Goal: Transaction & Acquisition: Purchase product/service

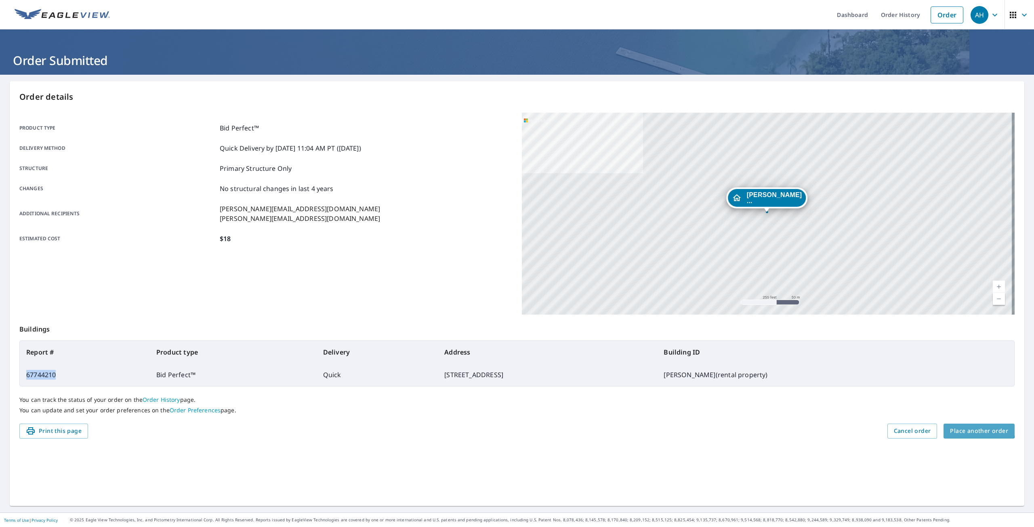
click at [958, 424] on button "Place another order" at bounding box center [978, 431] width 71 height 15
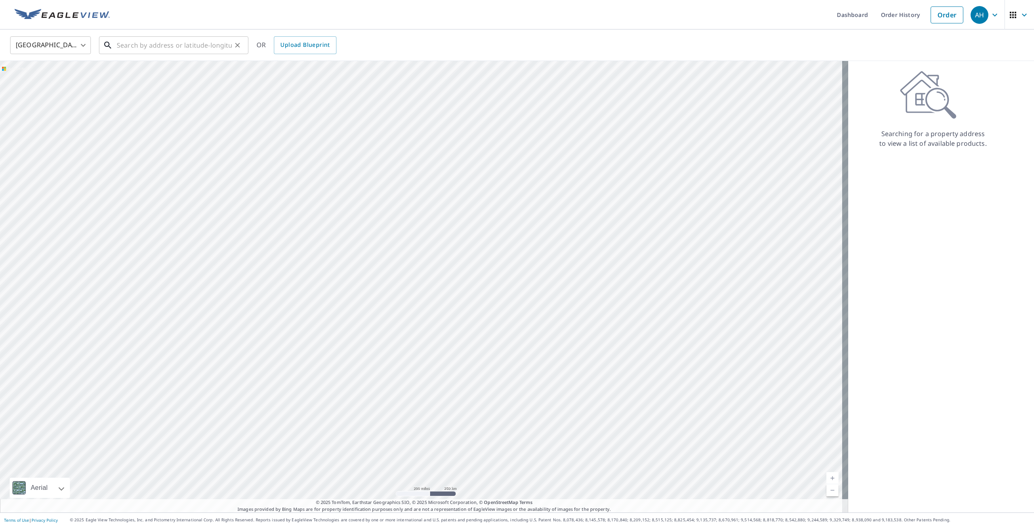
click at [127, 46] on input "text" at bounding box center [174, 45] width 115 height 23
paste input "23315 [PERSON_NAME], MI 48089"
click at [151, 38] on input "23315 [PERSON_NAME], MI 48089" at bounding box center [174, 45] width 115 height 23
click at [155, 78] on p "[PERSON_NAME], MI 48089" at bounding box center [178, 77] width 127 height 8
type input "[STREET_ADDRESS][PERSON_NAME]"
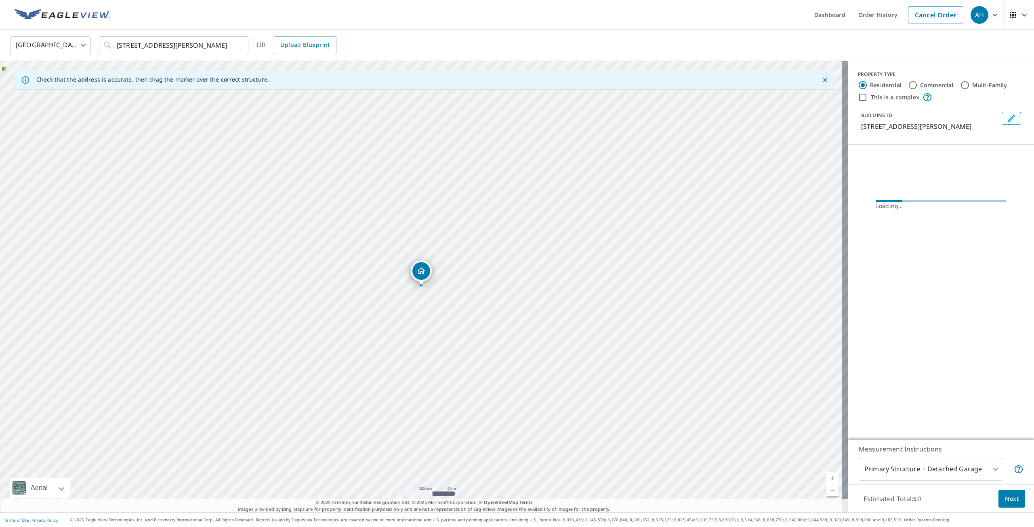
click at [1010, 116] on icon "Edit building 1" at bounding box center [1011, 118] width 10 height 10
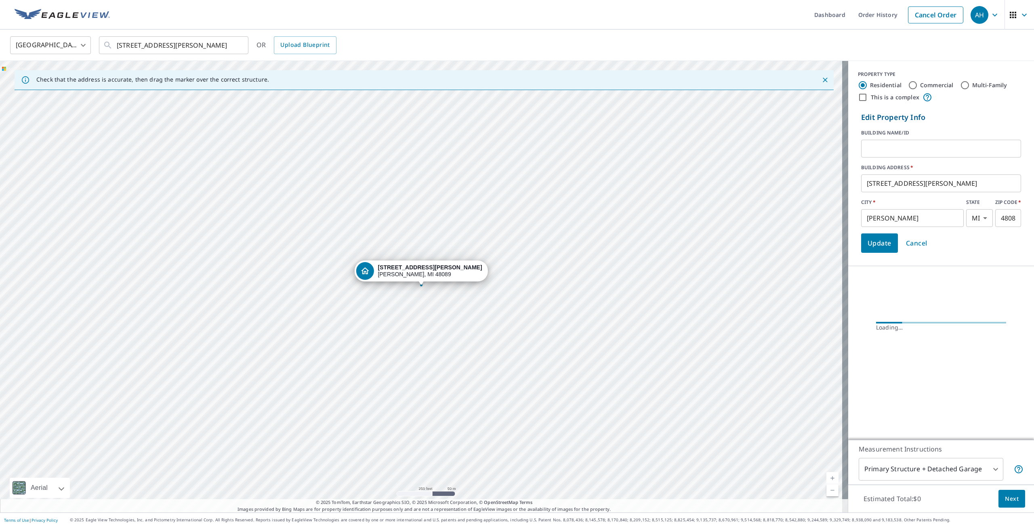
click at [920, 147] on input "text" at bounding box center [941, 148] width 160 height 23
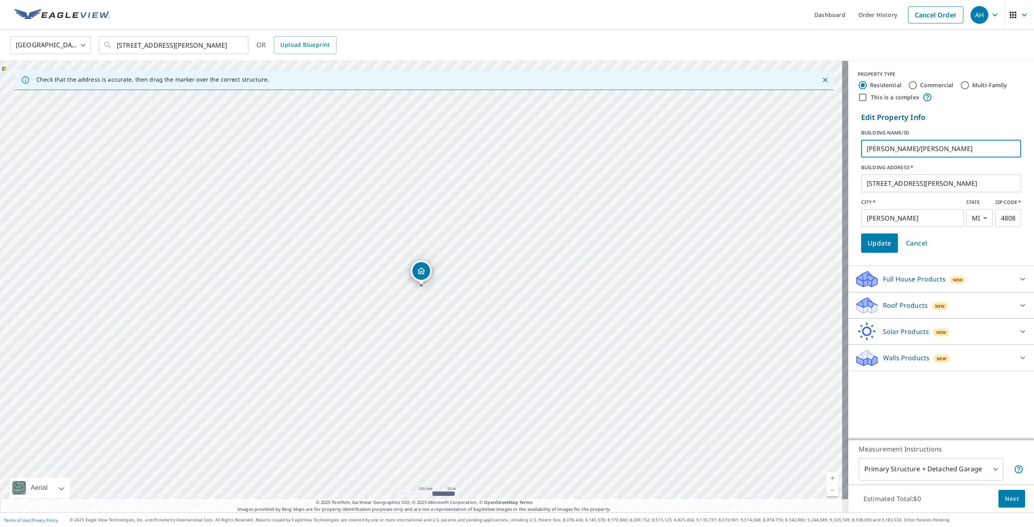
type input "[PERSON_NAME]/[PERSON_NAME]"
click at [873, 239] on span "Update" at bounding box center [879, 242] width 24 height 11
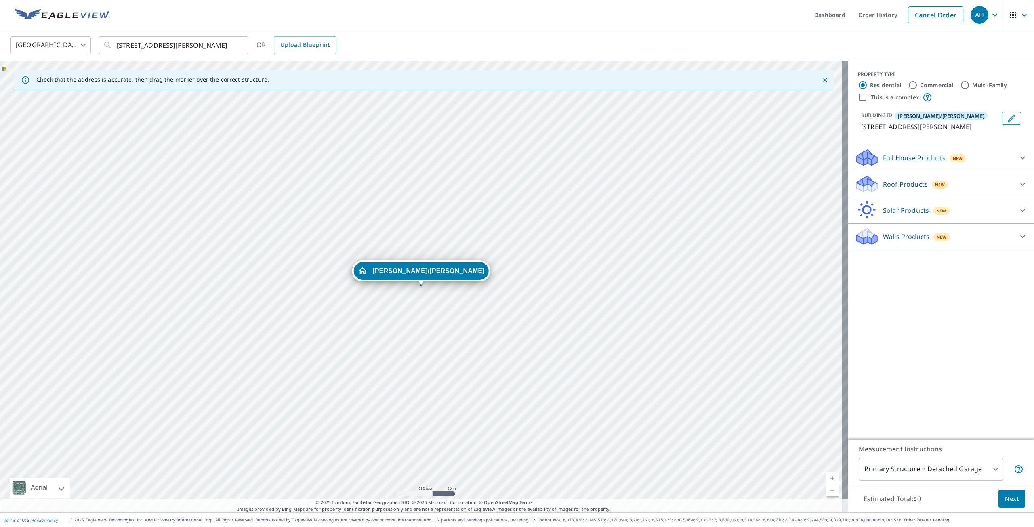
click at [890, 185] on p "Roof Products" at bounding box center [905, 184] width 45 height 10
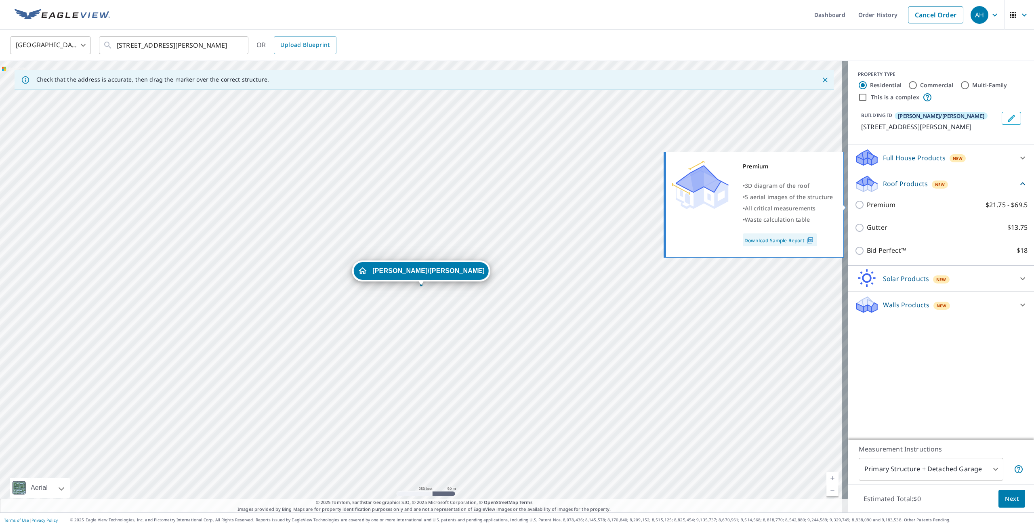
click at [854, 205] on input "Premium $21.75 - $69.5" at bounding box center [860, 205] width 12 height 10
checkbox input "true"
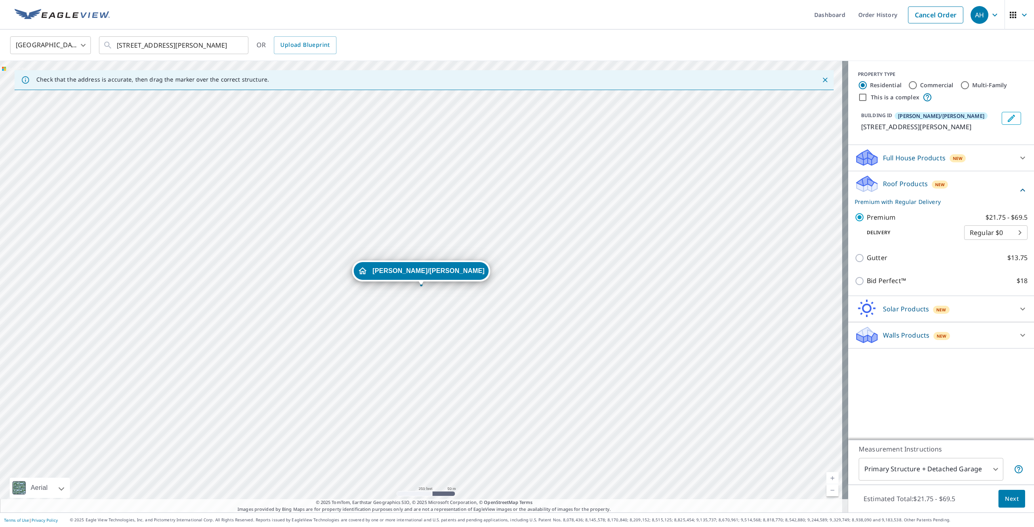
click at [918, 468] on body "AH AH Dashboard Order History Cancel Order AH [GEOGRAPHIC_DATA] [GEOGRAPHIC_DAT…" at bounding box center [517, 263] width 1034 height 527
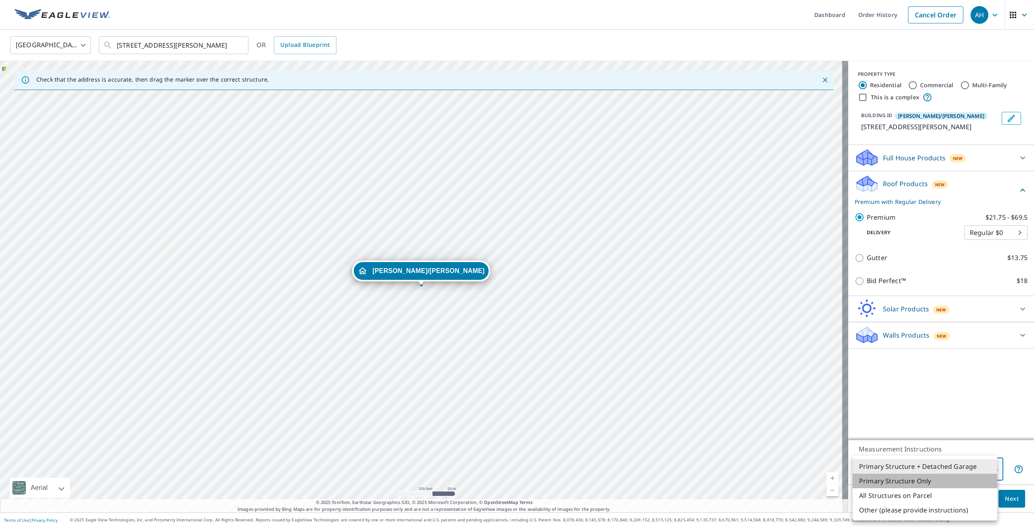
click at [924, 485] on li "Primary Structure Only" at bounding box center [924, 481] width 145 height 15
type input "2"
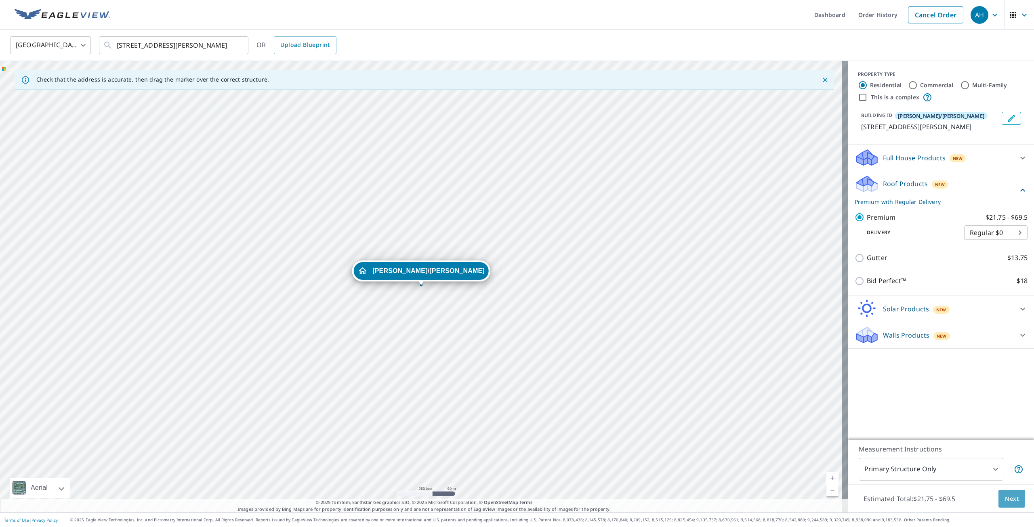
click at [1005, 495] on span "Next" at bounding box center [1012, 499] width 14 height 10
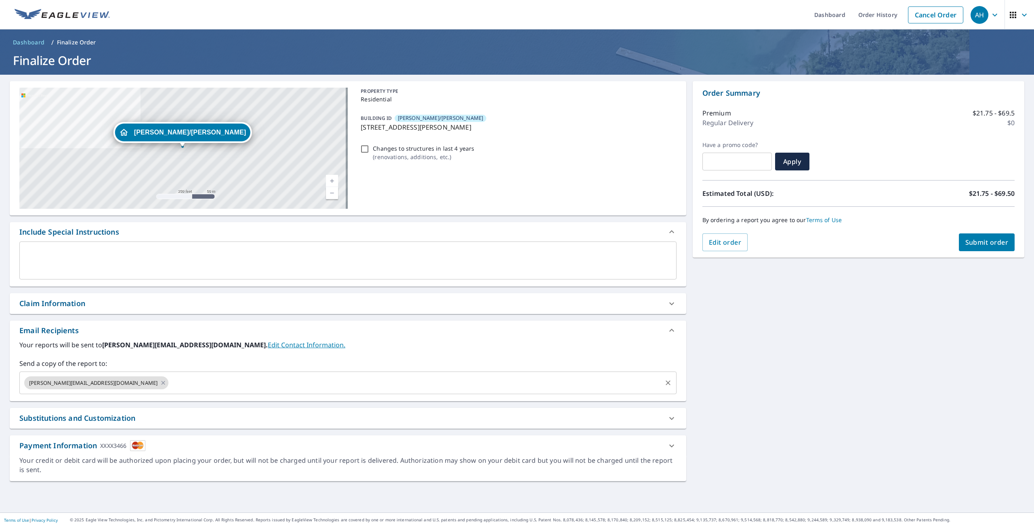
click at [170, 378] on input "text" at bounding box center [415, 382] width 491 height 15
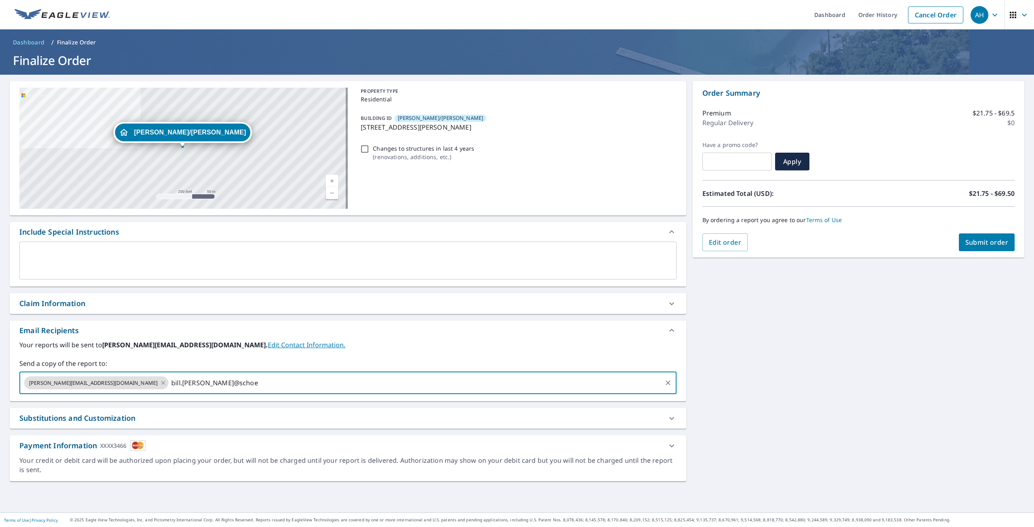
type input "bill.[PERSON_NAME]@[PERSON_NAME]"
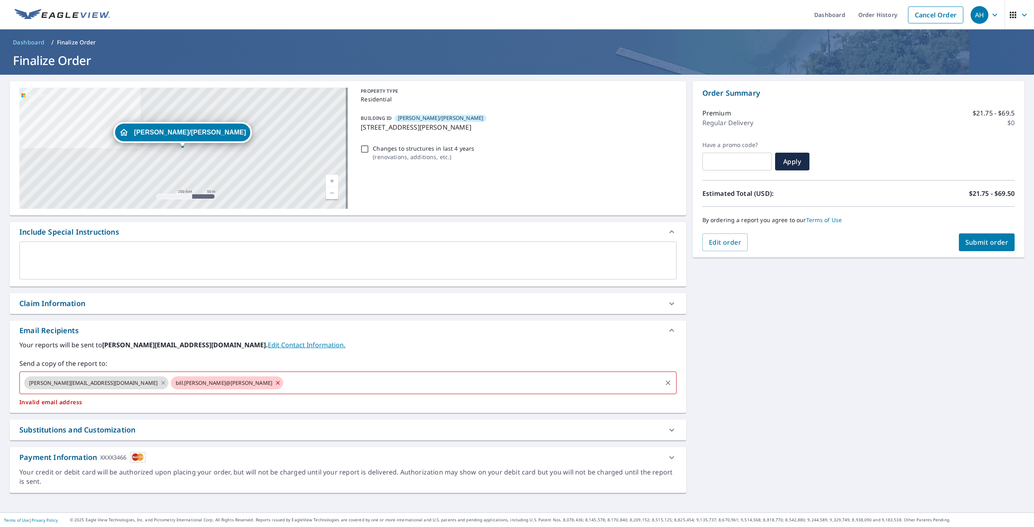
click at [275, 384] on icon at bounding box center [278, 382] width 6 height 9
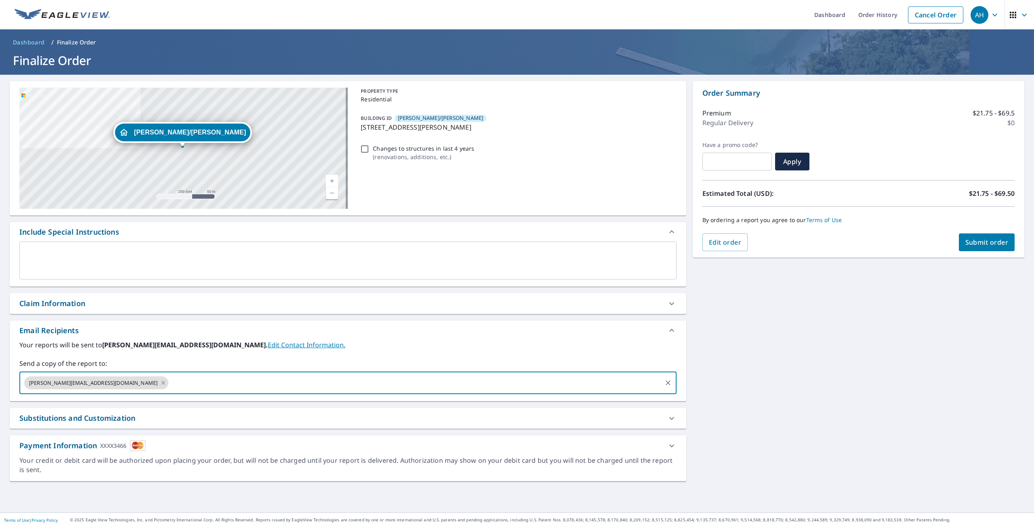
checkbox input "true"
click at [184, 384] on input "text" at bounding box center [415, 382] width 491 height 15
click at [188, 378] on input "text" at bounding box center [415, 382] width 491 height 15
type input "[EMAIL_ADDRESS][PERSON_NAME][DOMAIN_NAME]"
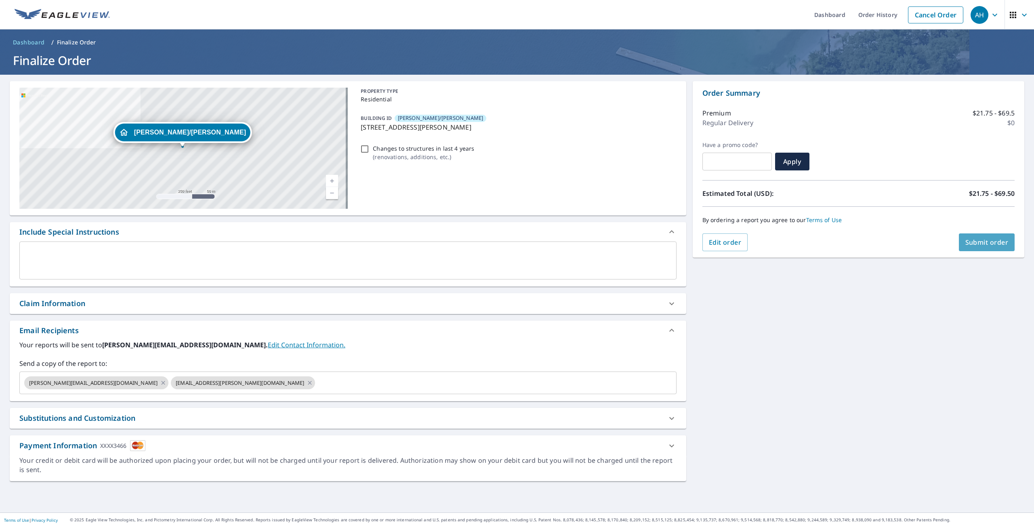
click at [965, 243] on span "Submit order" at bounding box center [986, 242] width 43 height 9
checkbox input "true"
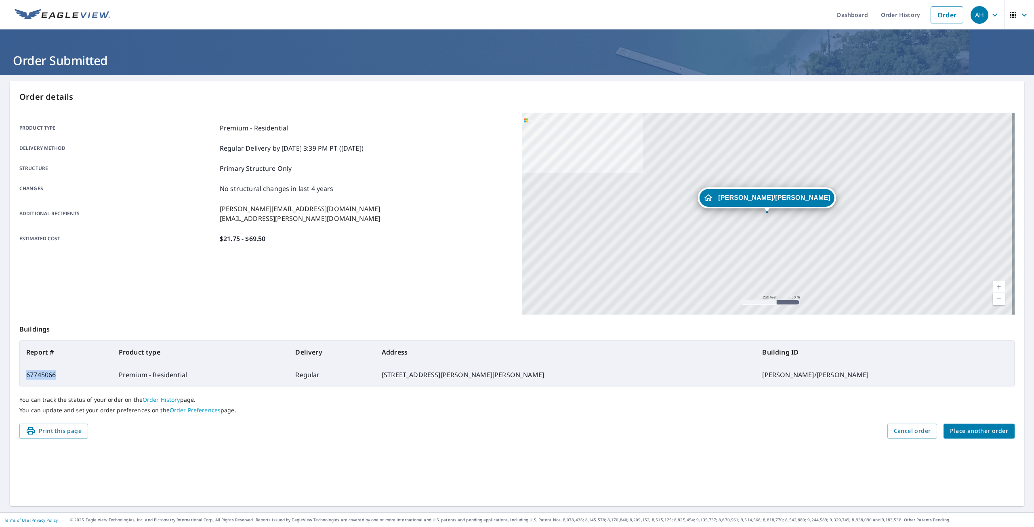
drag, startPoint x: 48, startPoint y: 376, endPoint x: 27, endPoint y: 376, distance: 21.4
click at [27, 376] on td "67745066" at bounding box center [66, 374] width 92 height 23
copy td "67745066"
click at [976, 437] on button "Place another order" at bounding box center [978, 431] width 71 height 15
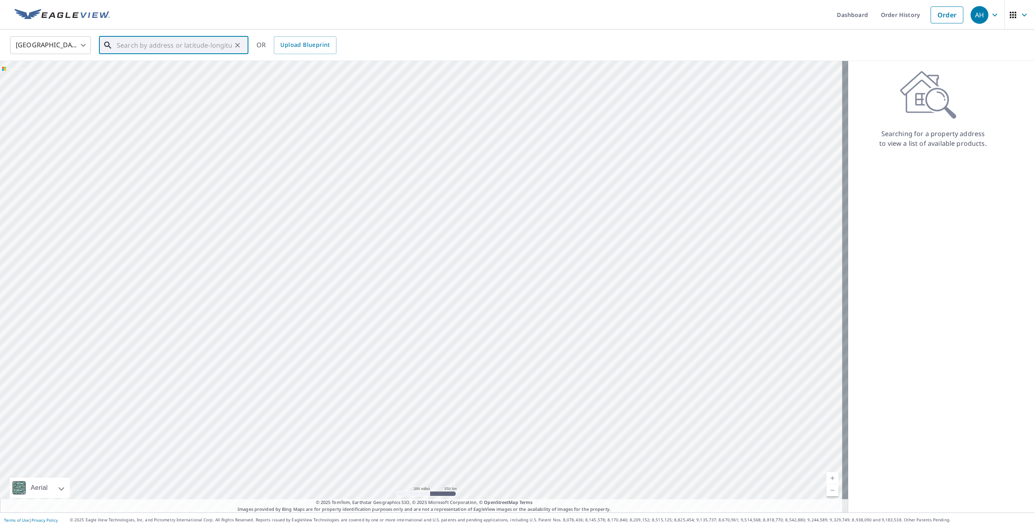
click at [129, 42] on input "text" at bounding box center [174, 45] width 115 height 23
paste input "[STREET_ADDRESS]"
click at [166, 80] on p "Tecumseh, MI 49286" at bounding box center [178, 77] width 127 height 8
type input "[STREET_ADDRESS]"
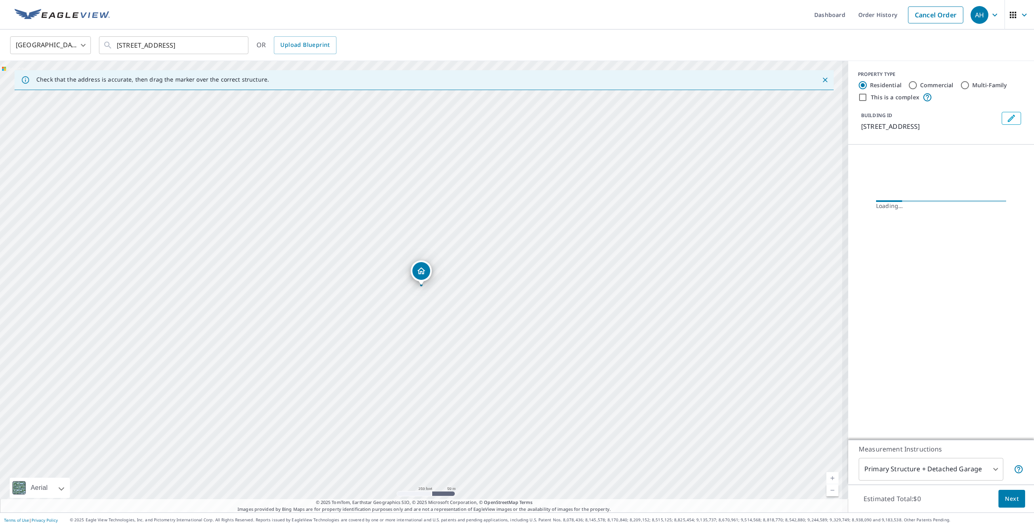
scroll to position [0, 0]
click at [1006, 119] on icon "Edit building 1" at bounding box center [1011, 118] width 10 height 10
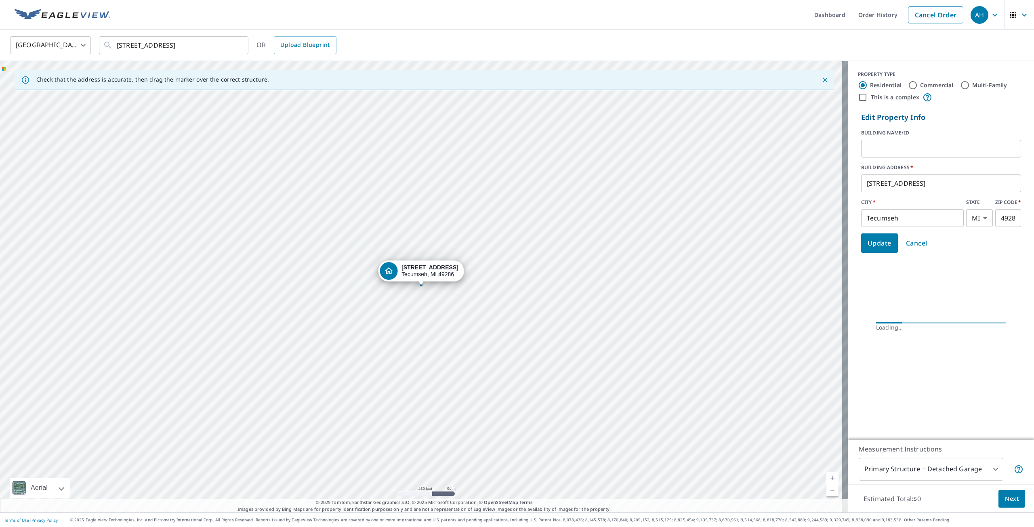
click at [926, 147] on input "text" at bounding box center [941, 148] width 160 height 23
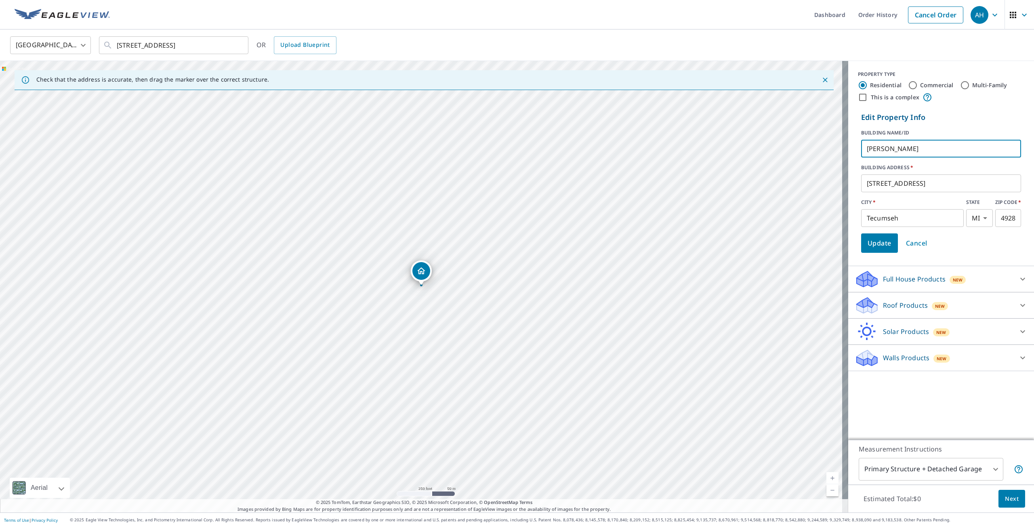
type input "[PERSON_NAME]"
click at [872, 245] on span "Update" at bounding box center [879, 242] width 24 height 11
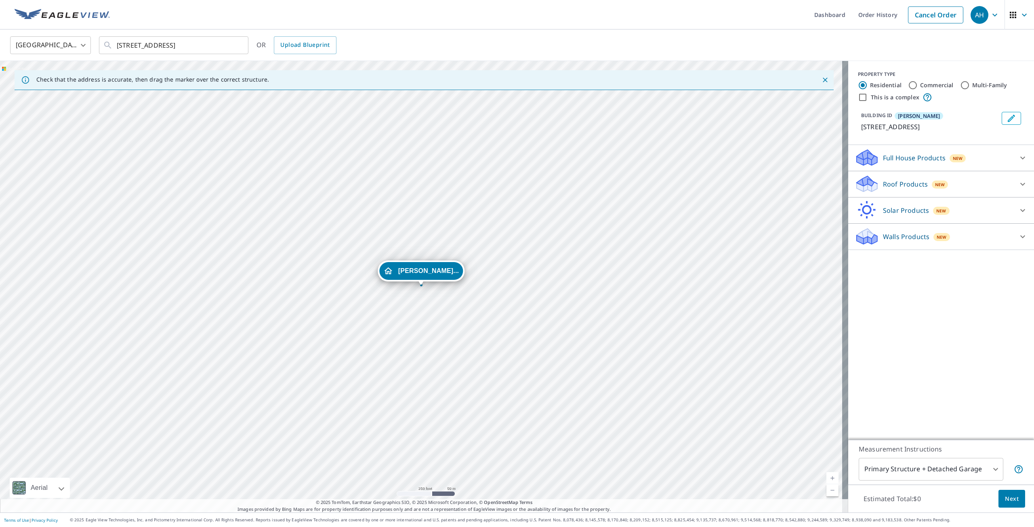
click at [889, 187] on p "Roof Products" at bounding box center [905, 184] width 45 height 10
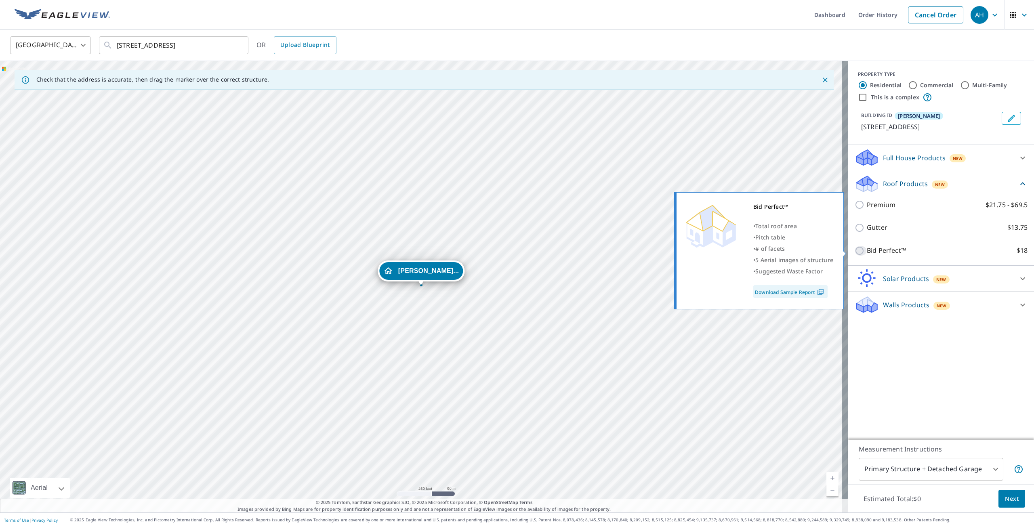
click at [859, 246] on input "Bid Perfect™ $18" at bounding box center [860, 251] width 12 height 10
checkbox input "true"
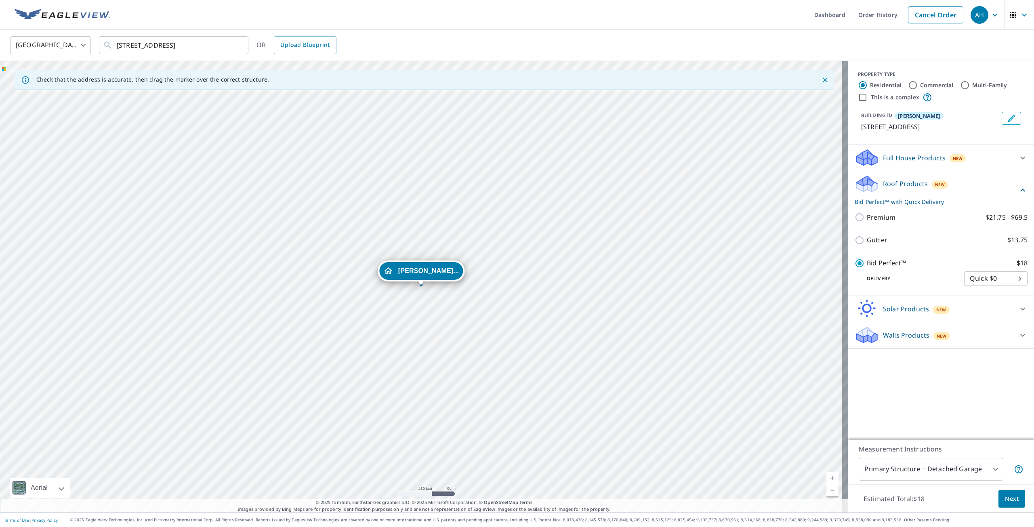
click at [930, 463] on body "AH AH Dashboard Order History Cancel Order AH [GEOGRAPHIC_DATA] [GEOGRAPHIC_DAT…" at bounding box center [517, 263] width 1034 height 527
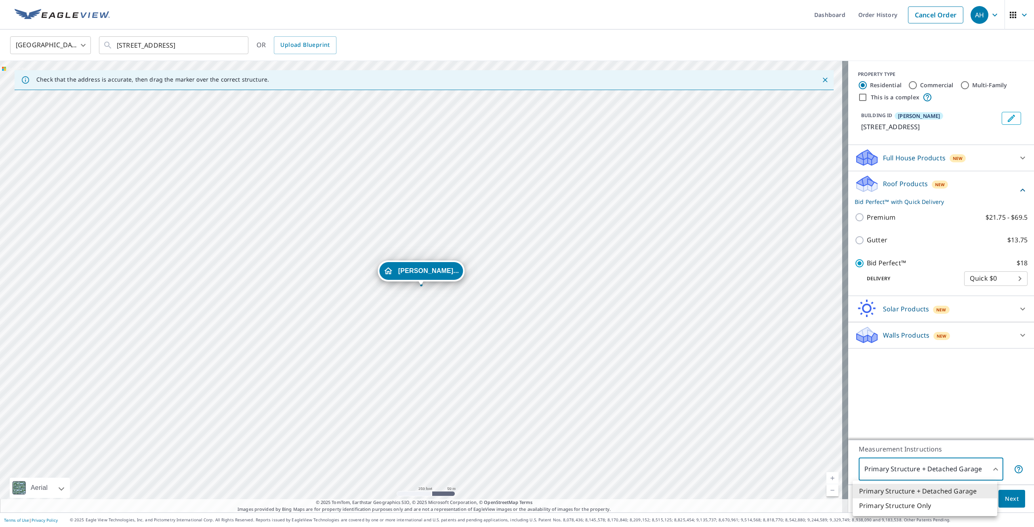
click at [923, 507] on li "Primary Structure Only" at bounding box center [924, 505] width 145 height 15
type input "2"
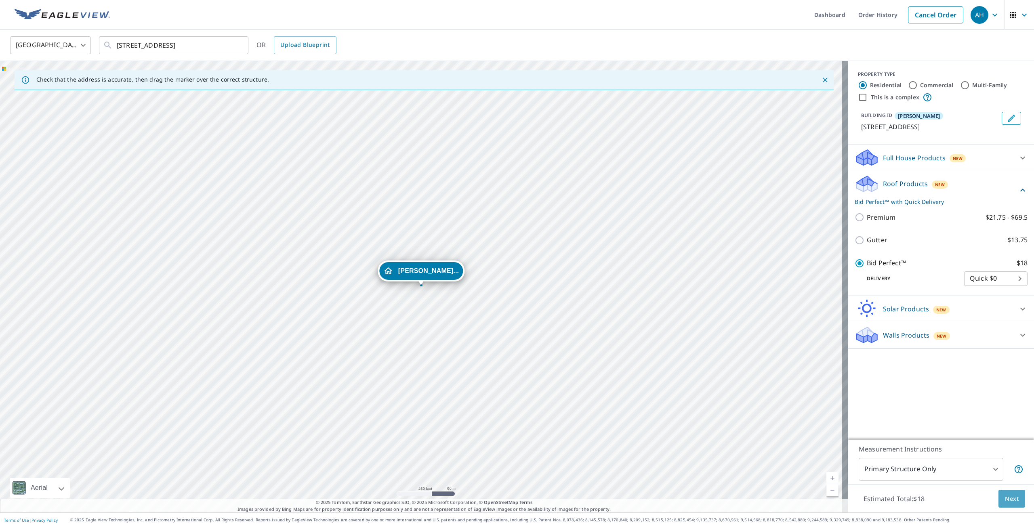
click at [1005, 497] on span "Next" at bounding box center [1012, 499] width 14 height 10
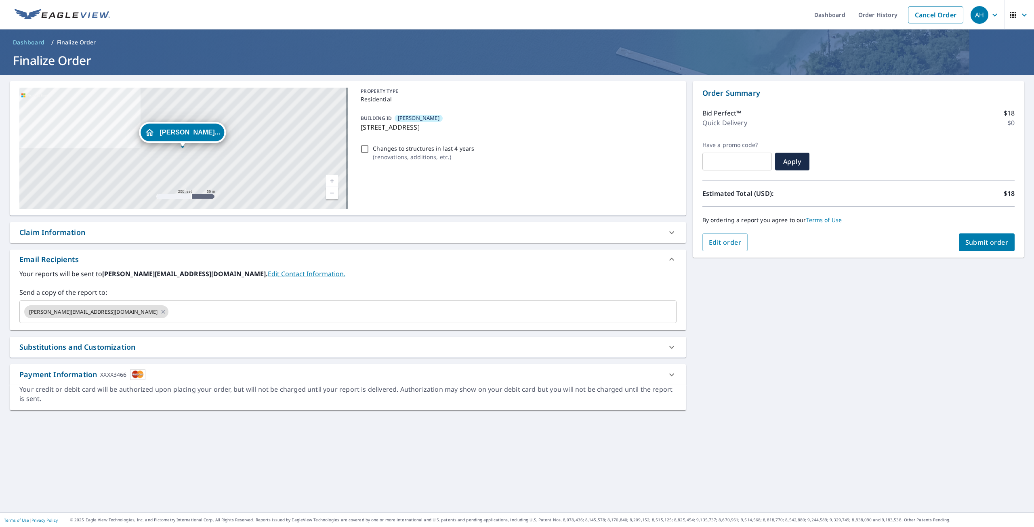
click at [977, 243] on span "Submit order" at bounding box center [986, 242] width 43 height 9
checkbox input "true"
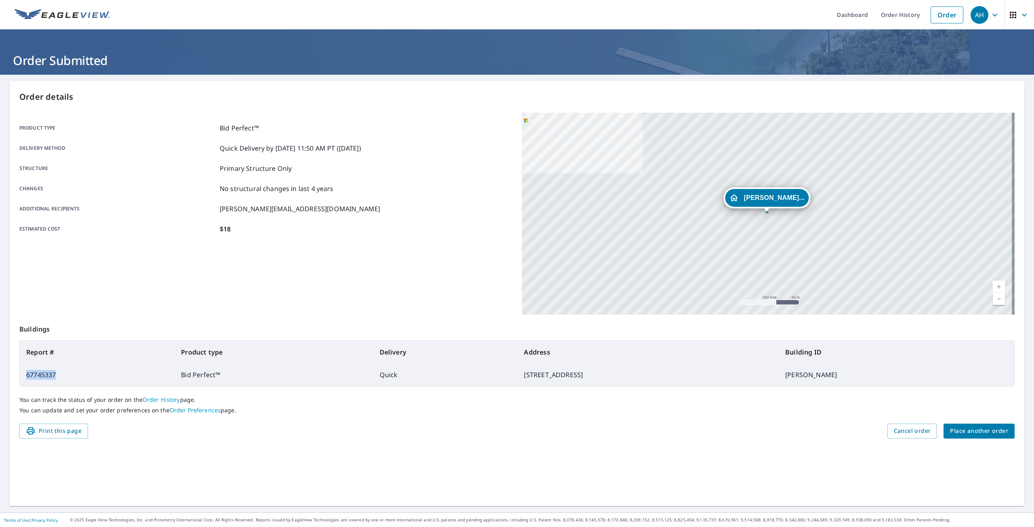
drag, startPoint x: 60, startPoint y: 374, endPoint x: 27, endPoint y: 381, distance: 33.4
click at [27, 381] on td "67745337" at bounding box center [97, 374] width 155 height 23
copy td "67745337"
click at [971, 435] on span "Place another order" at bounding box center [979, 431] width 58 height 10
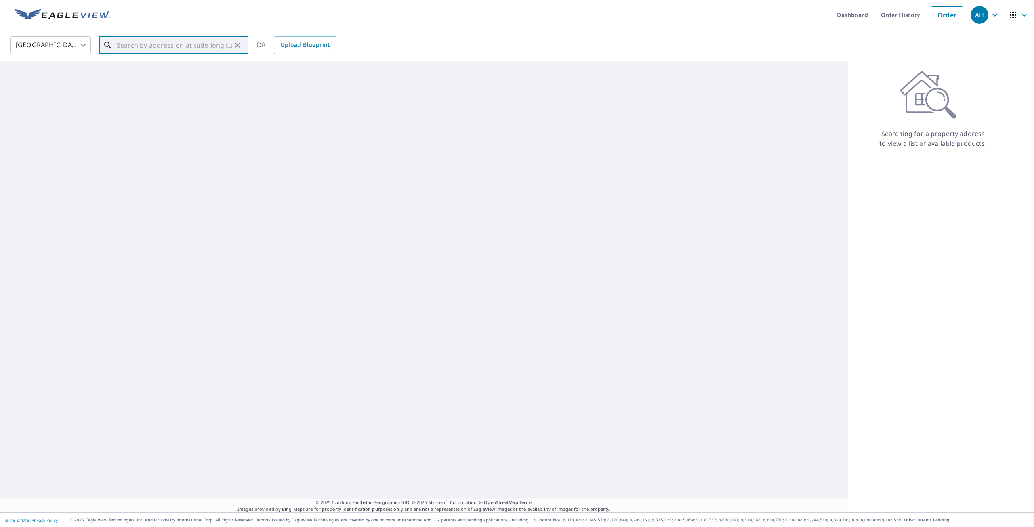
click at [153, 44] on input "text" at bounding box center [174, 45] width 115 height 23
paste input "[STREET_ADDRESS][PERSON_NAME]"
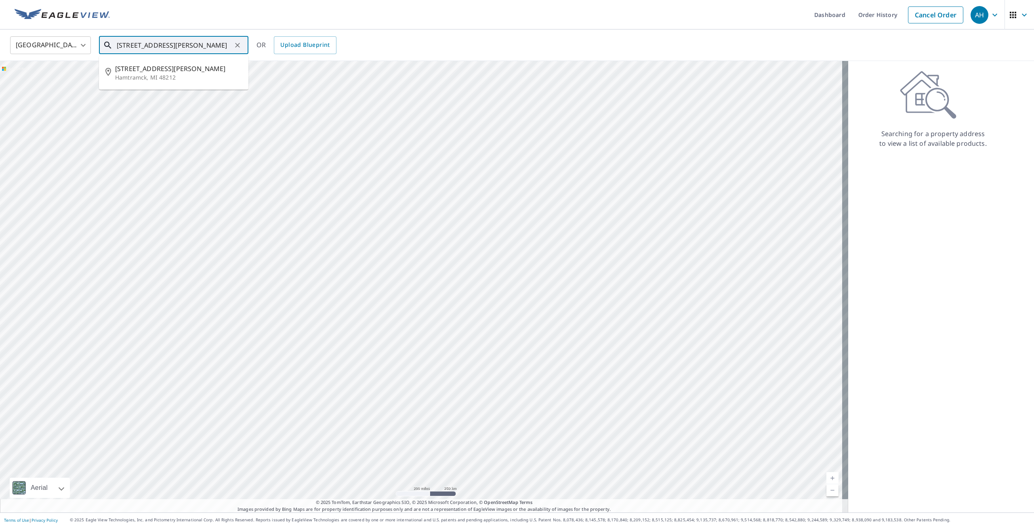
click at [173, 80] on p "Hamtramck, MI 48212" at bounding box center [178, 77] width 127 height 8
type input "[STREET_ADDRESS][PERSON_NAME]"
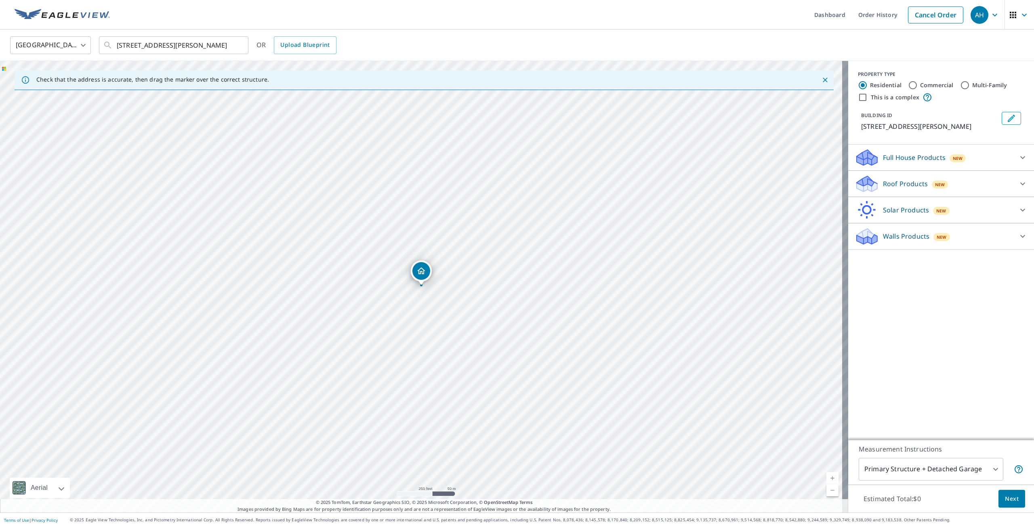
click at [1006, 120] on icon "Edit building 1" at bounding box center [1011, 118] width 10 height 10
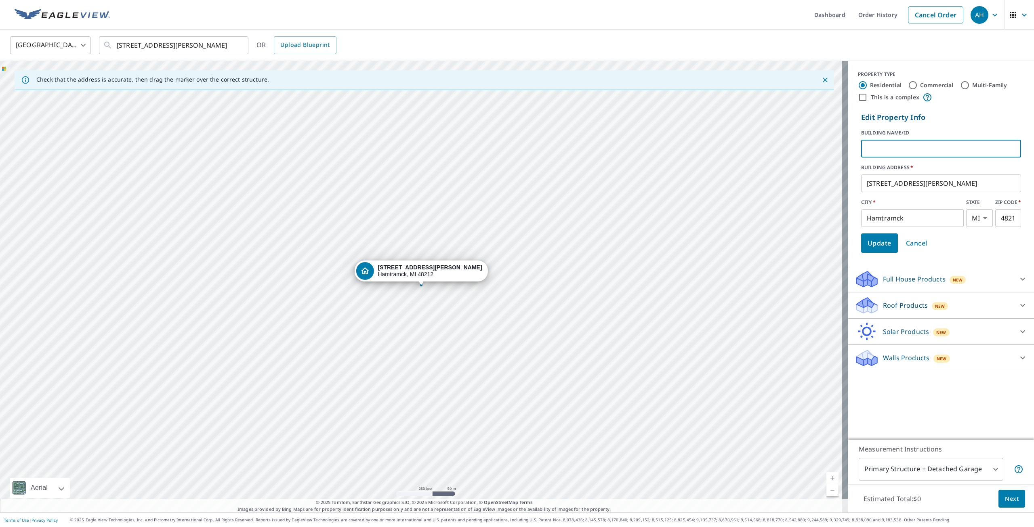
click at [932, 141] on input "text" at bounding box center [941, 148] width 160 height 23
type input "[PERSON_NAME]"
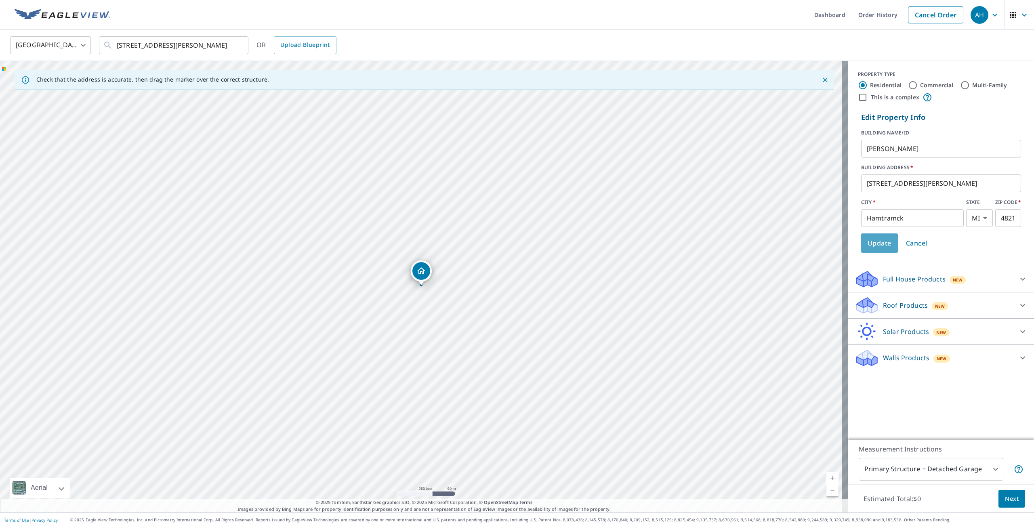
click at [867, 239] on span "Update" at bounding box center [879, 242] width 24 height 11
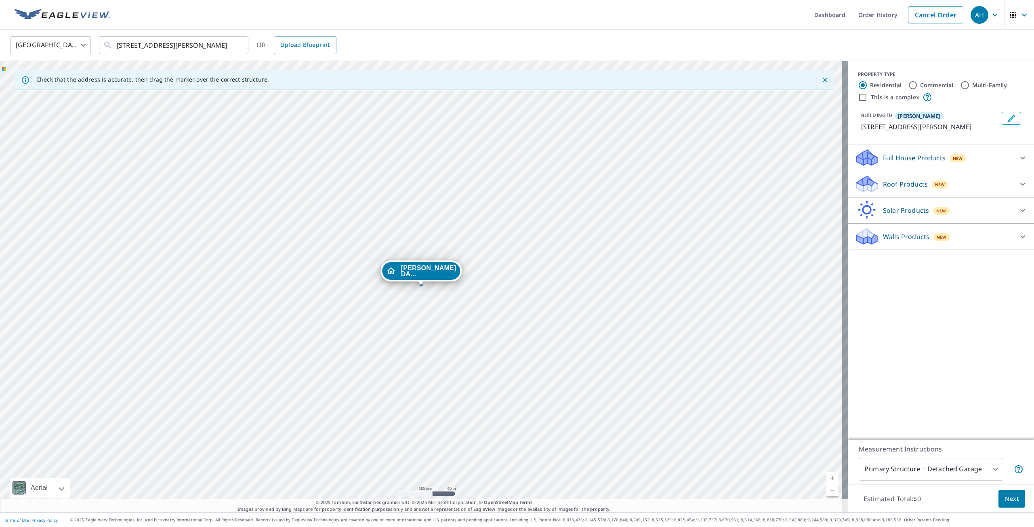
click at [890, 192] on div "Roof Products New" at bounding box center [933, 183] width 158 height 19
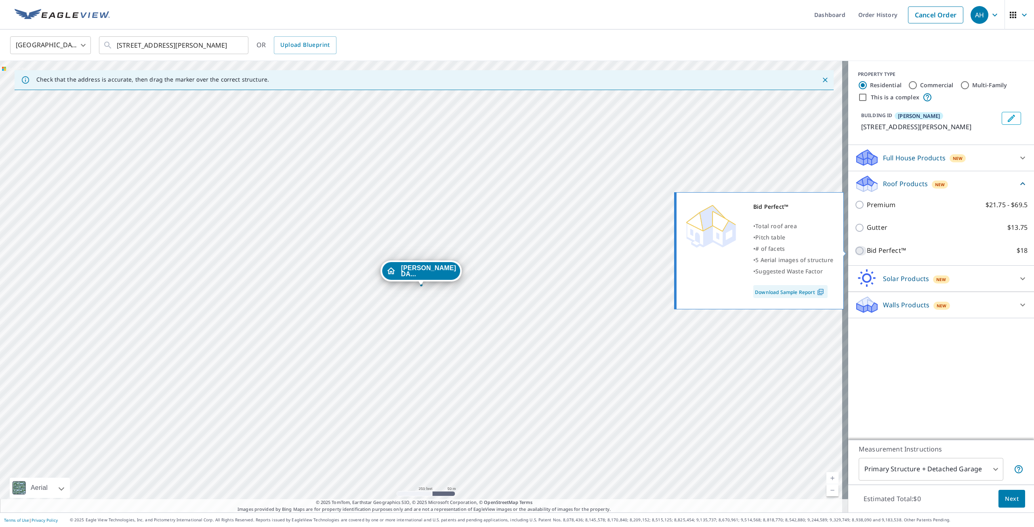
click at [856, 248] on input "Bid Perfect™ $18" at bounding box center [860, 251] width 12 height 10
checkbox input "true"
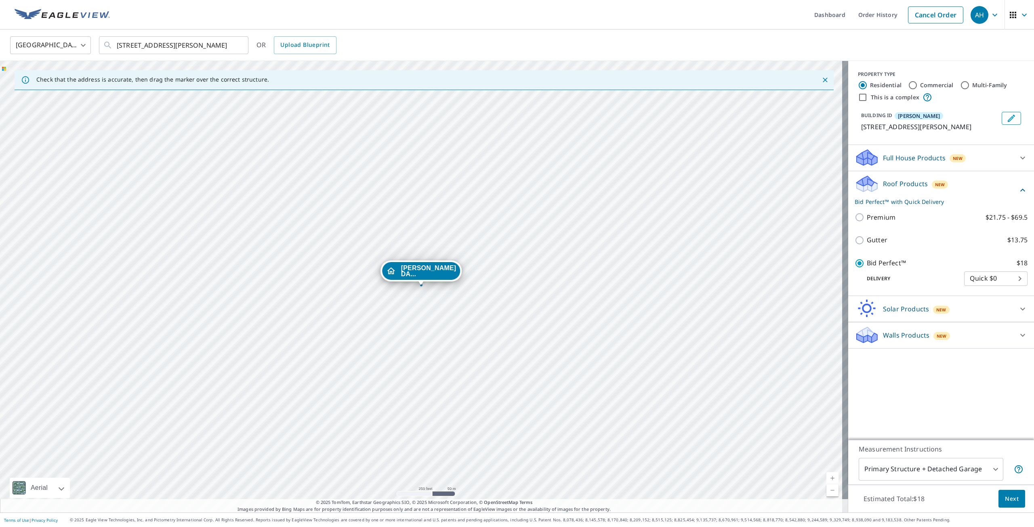
click at [905, 461] on body "AH AH Dashboard Order History Cancel Order AH [GEOGRAPHIC_DATA] US ​ [STREET_AD…" at bounding box center [517, 263] width 1034 height 527
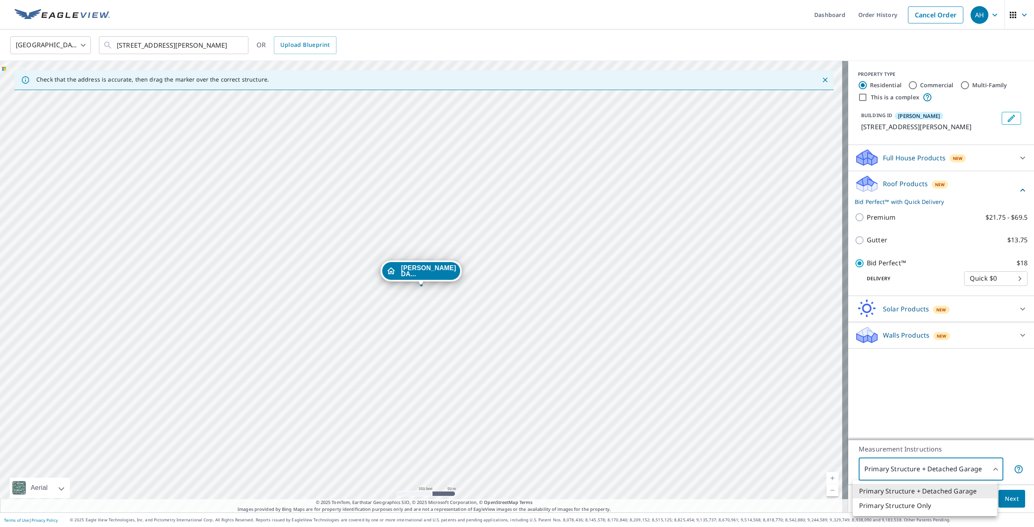
click at [912, 508] on li "Primary Structure Only" at bounding box center [924, 505] width 145 height 15
type input "2"
click at [1010, 494] on span "Next" at bounding box center [1012, 499] width 14 height 10
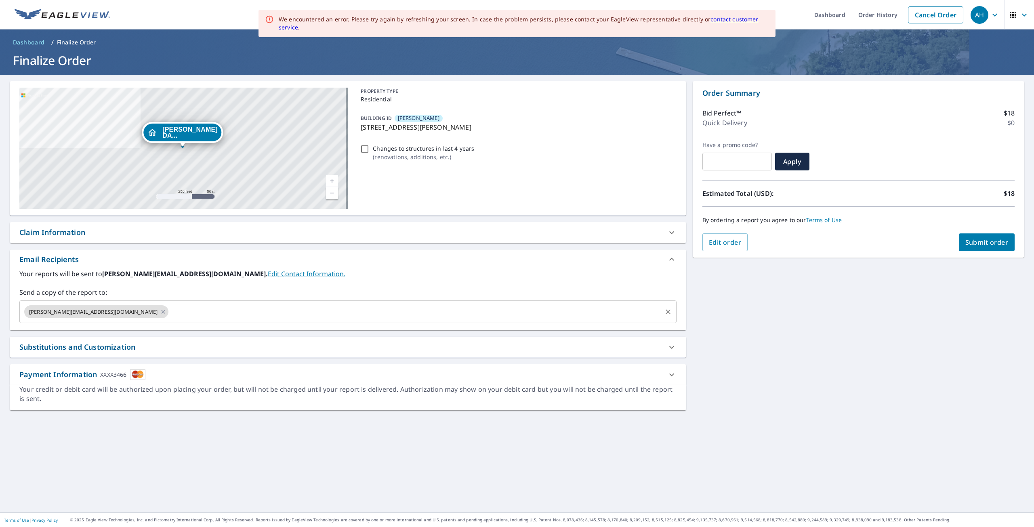
click at [202, 305] on input "text" at bounding box center [415, 311] width 491 height 15
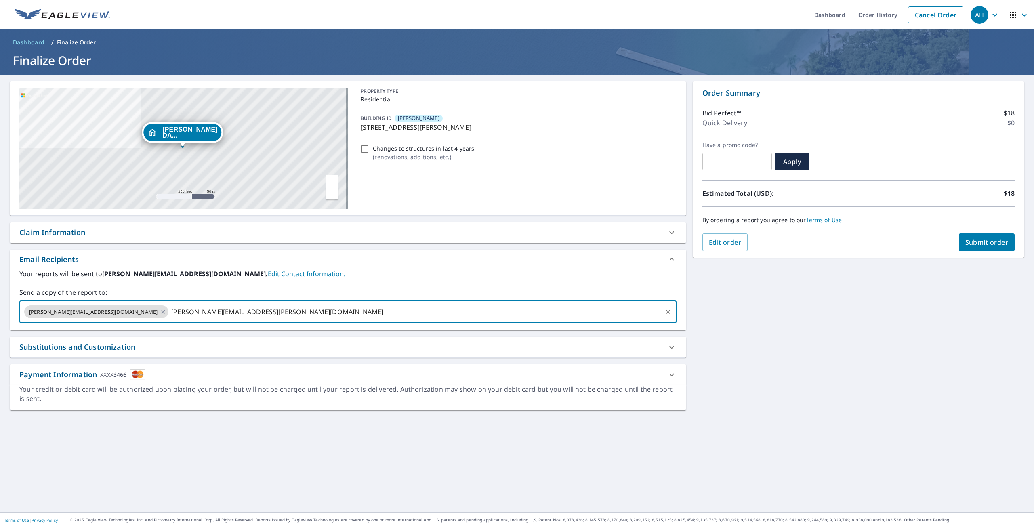
type input "[PERSON_NAME][EMAIL_ADDRESS][PERSON_NAME][DOMAIN_NAME]"
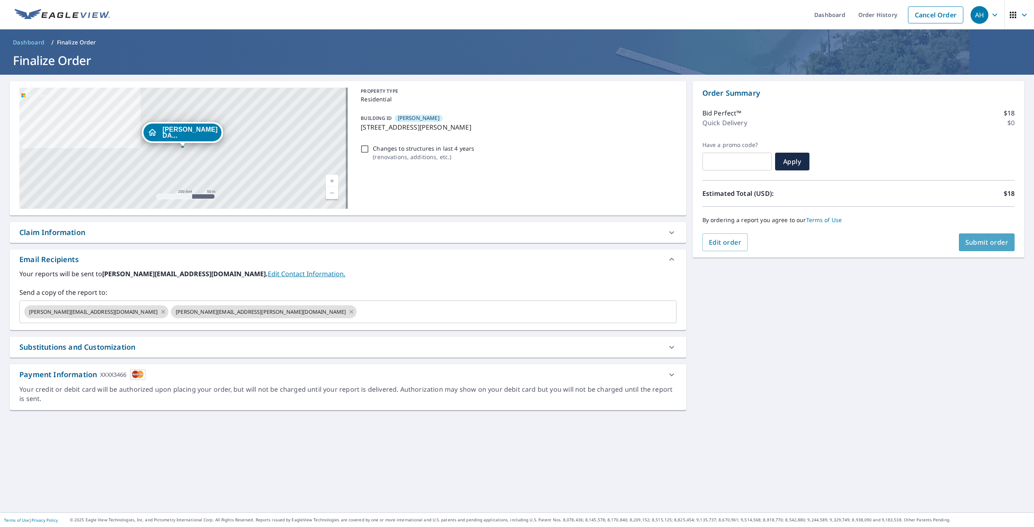
click at [989, 246] on span "Submit order" at bounding box center [986, 242] width 43 height 9
checkbox input "true"
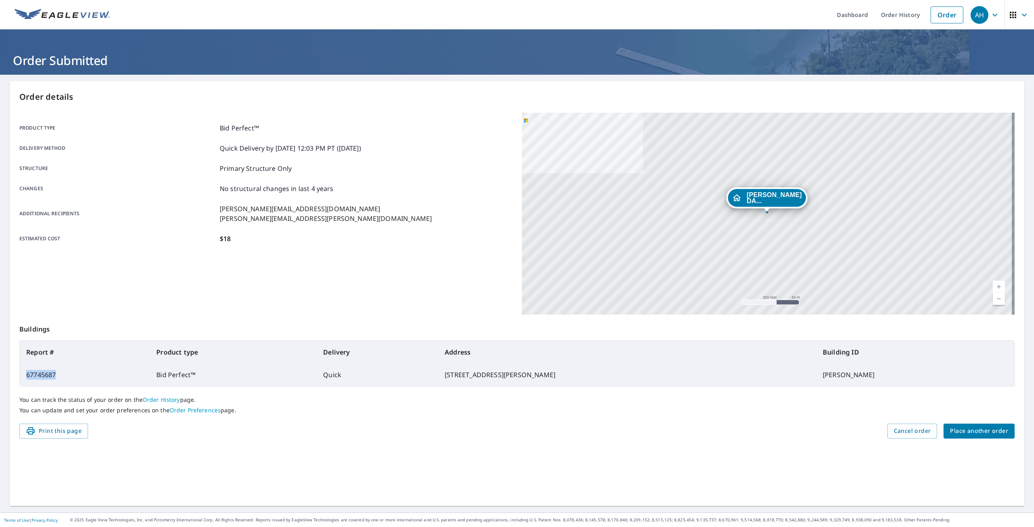
drag, startPoint x: 62, startPoint y: 375, endPoint x: 26, endPoint y: 376, distance: 35.5
click at [26, 376] on td "67745687" at bounding box center [85, 374] width 130 height 23
copy td "67745687"
click at [954, 420] on div "You can track the status of your order on the Order History page. You can updat…" at bounding box center [516, 404] width 995 height 37
click at [958, 432] on span "Place another order" at bounding box center [979, 431] width 58 height 10
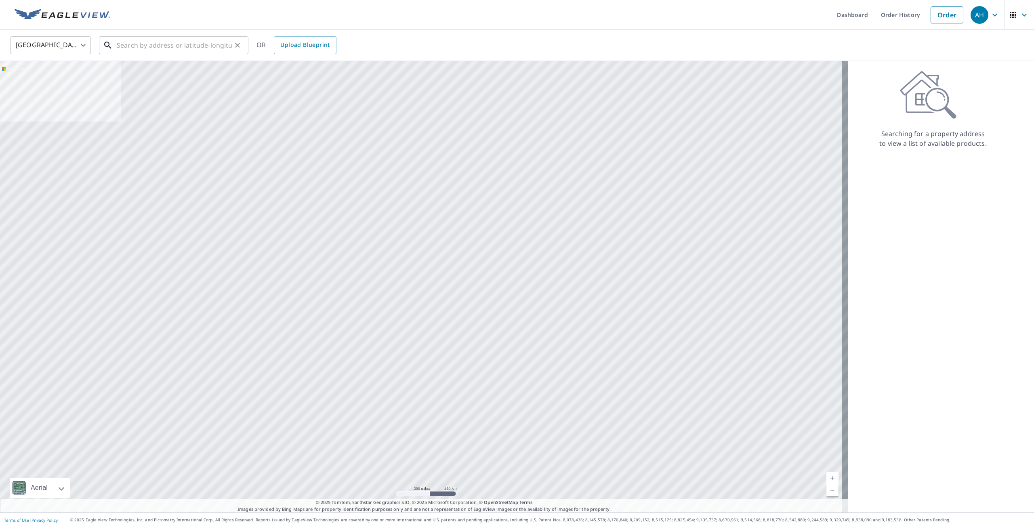
click at [164, 48] on input "text" at bounding box center [174, 45] width 115 height 23
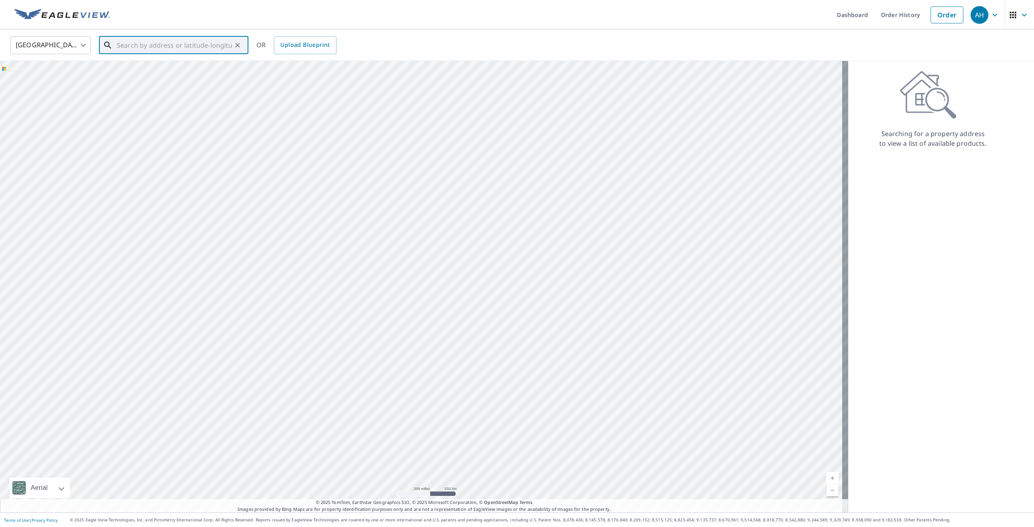
paste input "[STREET_ADDRESS]"
click at [182, 79] on p "[GEOGRAPHIC_DATA]" at bounding box center [178, 77] width 127 height 8
type input "[STREET_ADDRESS]"
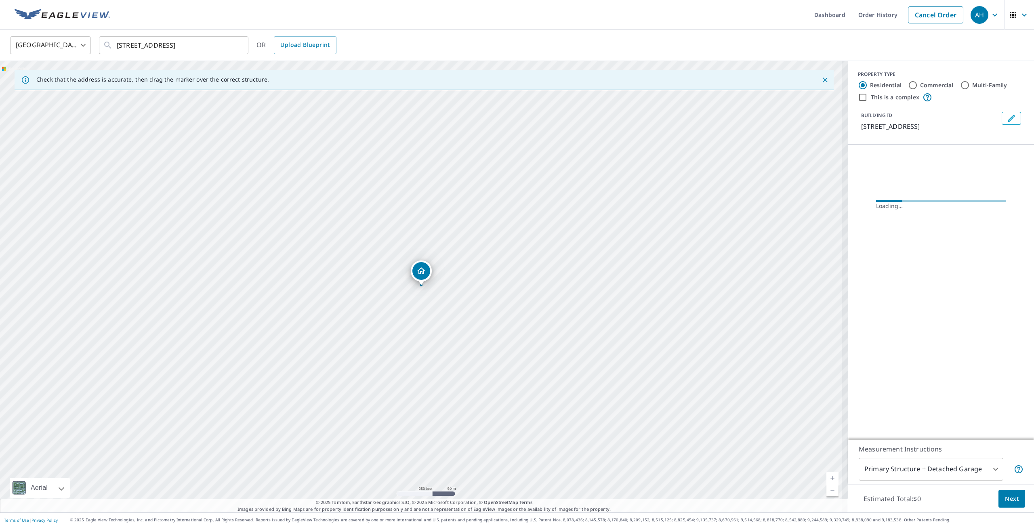
scroll to position [0, 0]
click at [1006, 118] on icon "Edit building 1" at bounding box center [1011, 118] width 10 height 10
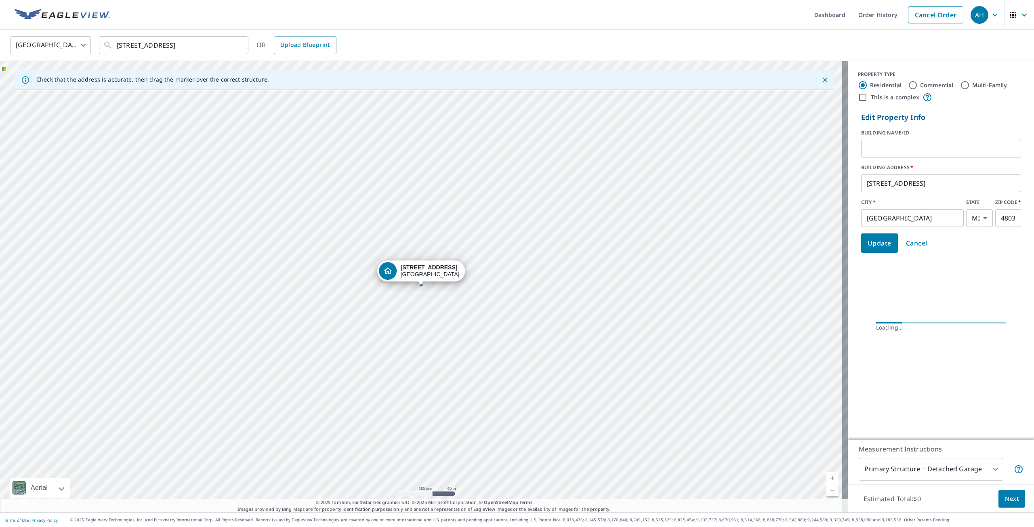
click at [915, 149] on input "text" at bounding box center [941, 148] width 160 height 23
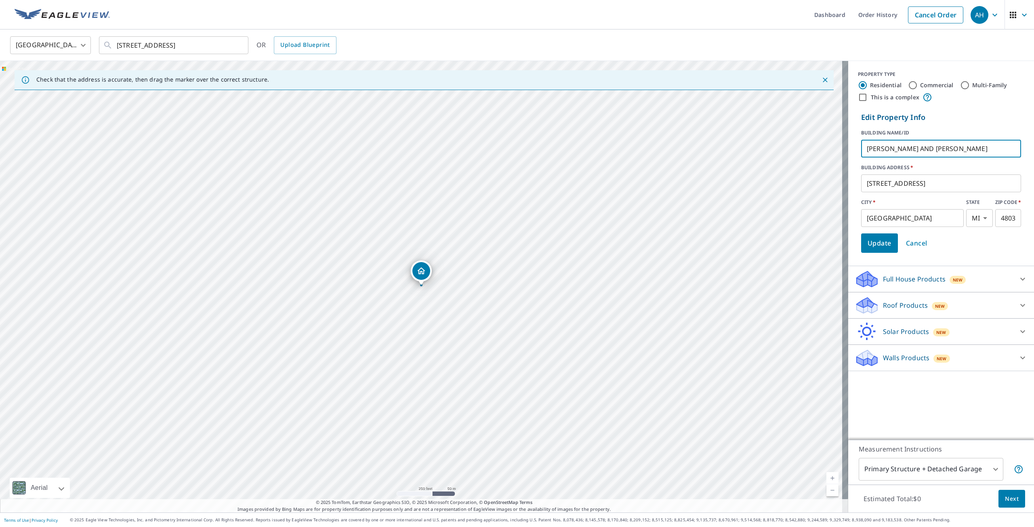
type input "[PERSON_NAME] AND [PERSON_NAME]"
click at [871, 243] on span "Update" at bounding box center [879, 242] width 24 height 11
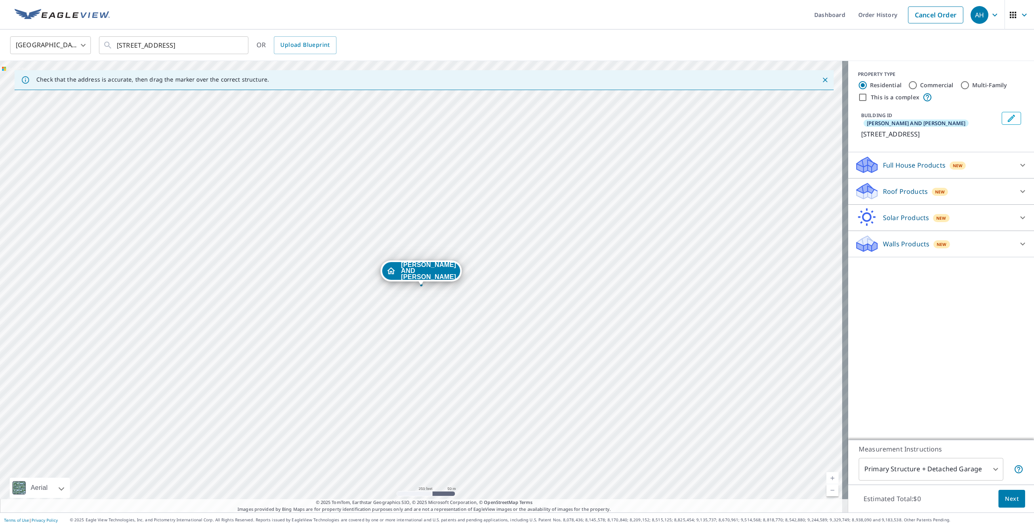
click at [886, 199] on div "Roof Products New" at bounding box center [933, 191] width 158 height 19
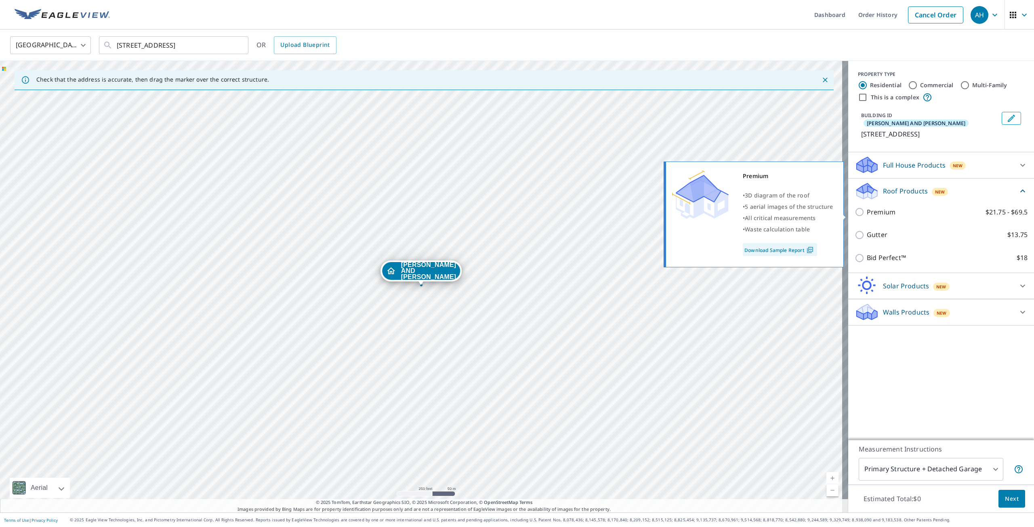
click at [855, 217] on input "Premium $21.75 - $69.5" at bounding box center [860, 212] width 12 height 10
checkbox input "true"
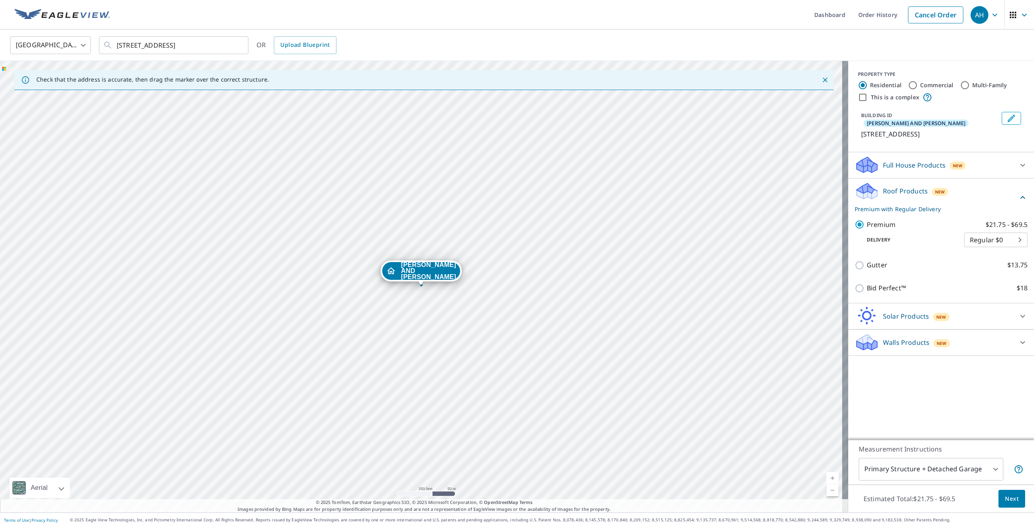
click at [928, 471] on body "AH AH Dashboard Order History Cancel Order AH [GEOGRAPHIC_DATA] US ​ [STREET_AD…" at bounding box center [517, 263] width 1034 height 527
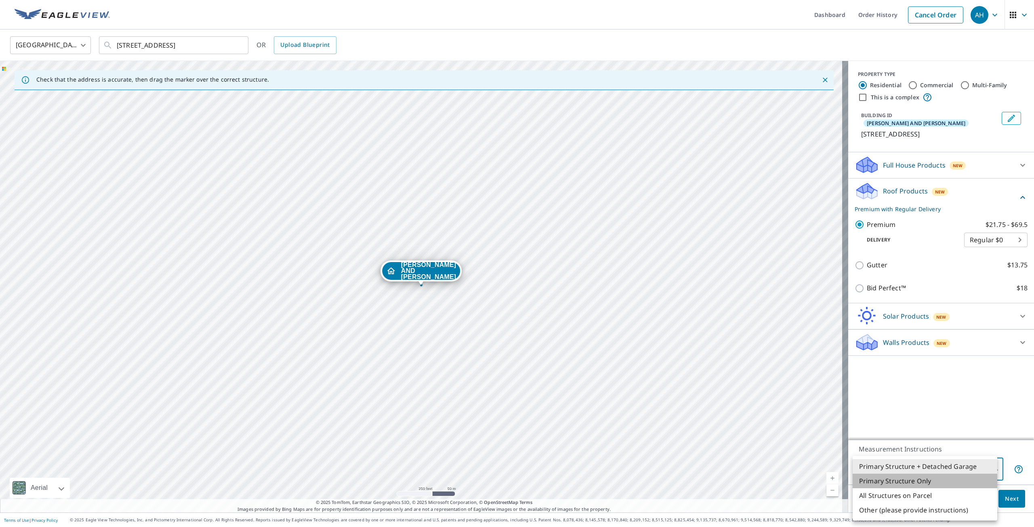
click at [925, 487] on li "Primary Structure Only" at bounding box center [924, 481] width 145 height 15
type input "2"
click at [1005, 500] on span "Next" at bounding box center [1012, 499] width 14 height 10
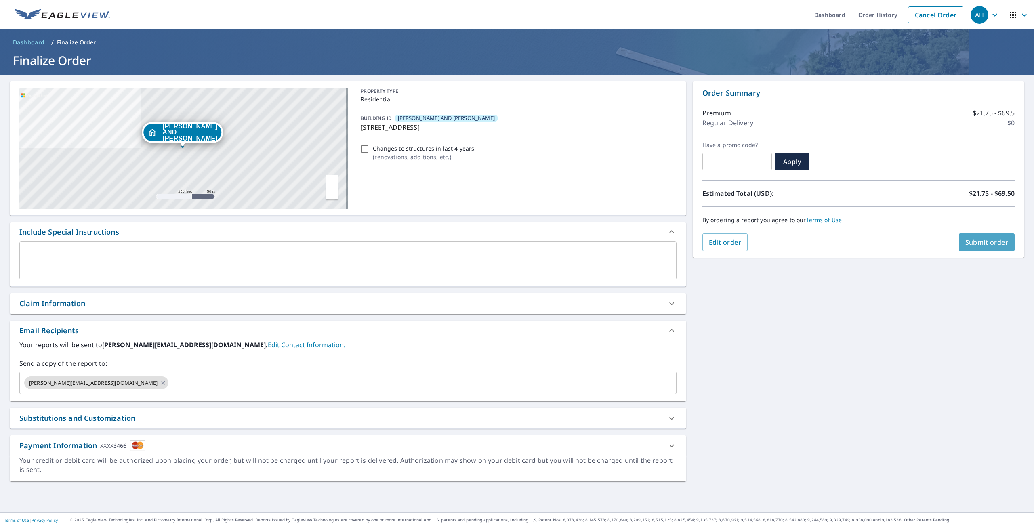
click at [987, 243] on span "Submit order" at bounding box center [986, 242] width 43 height 9
checkbox input "true"
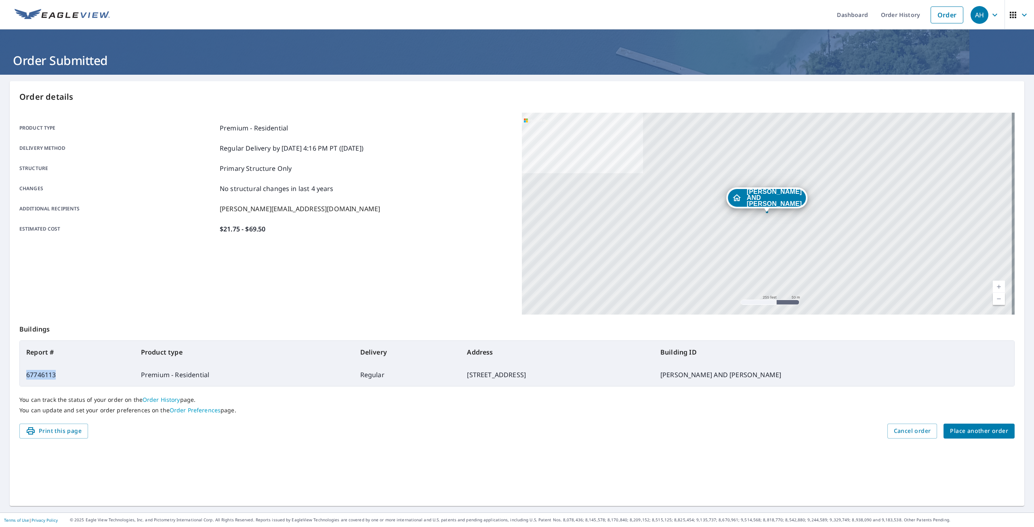
drag, startPoint x: 55, startPoint y: 377, endPoint x: 23, endPoint y: 376, distance: 31.1
click at [23, 376] on td "67746113" at bounding box center [77, 374] width 115 height 23
copy td "67746113"
click at [957, 435] on span "Place another order" at bounding box center [979, 431] width 58 height 10
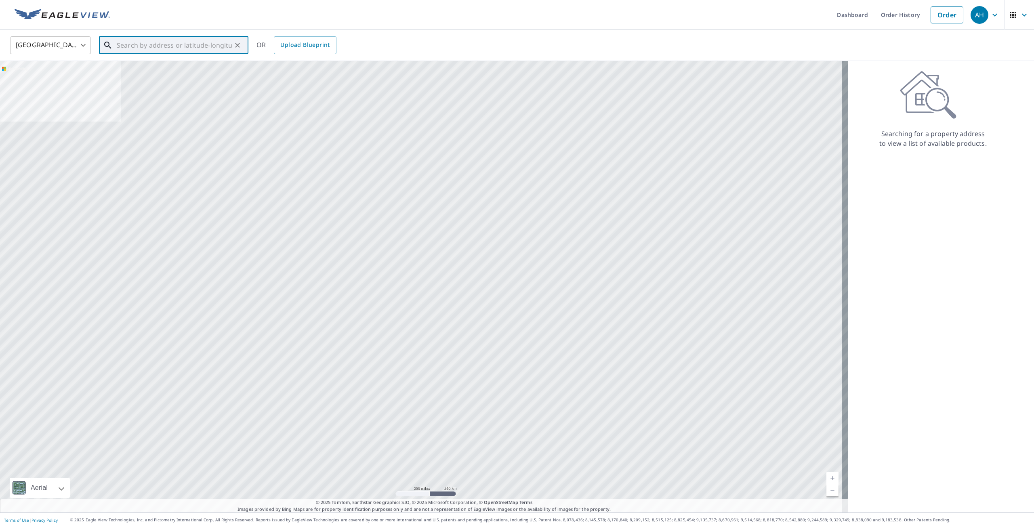
click at [174, 45] on input "text" at bounding box center [174, 45] width 115 height 23
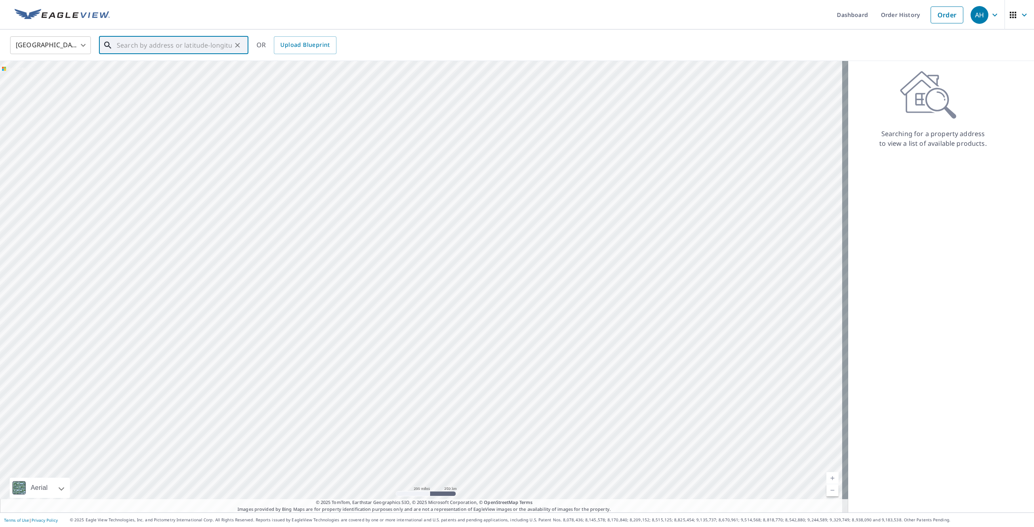
paste input "[STREET_ADDRESS][PERSON_NAME]"
click at [193, 79] on p "[GEOGRAPHIC_DATA]" at bounding box center [178, 77] width 127 height 8
type input "[STREET_ADDRESS][PERSON_NAME]"
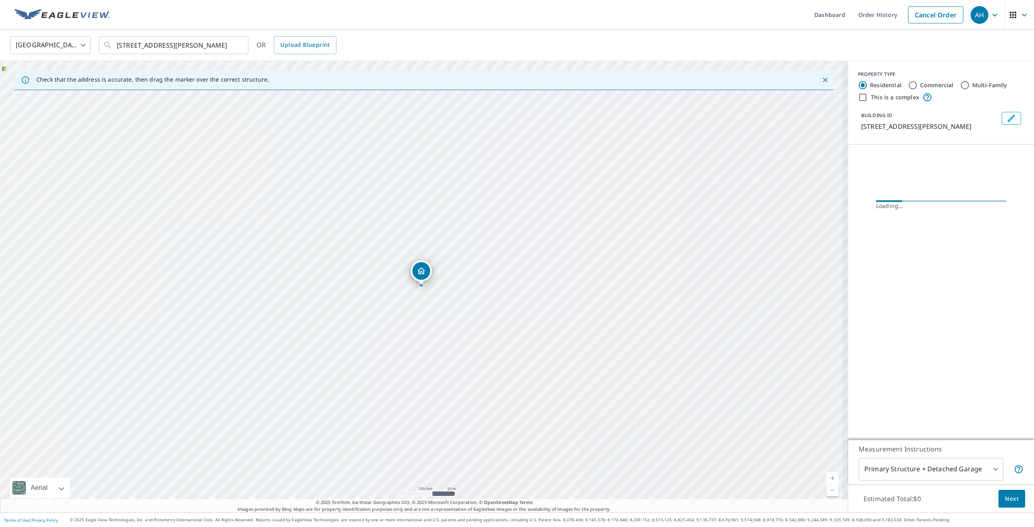
scroll to position [0, 0]
click at [1010, 119] on icon "Edit building 1" at bounding box center [1011, 118] width 10 height 10
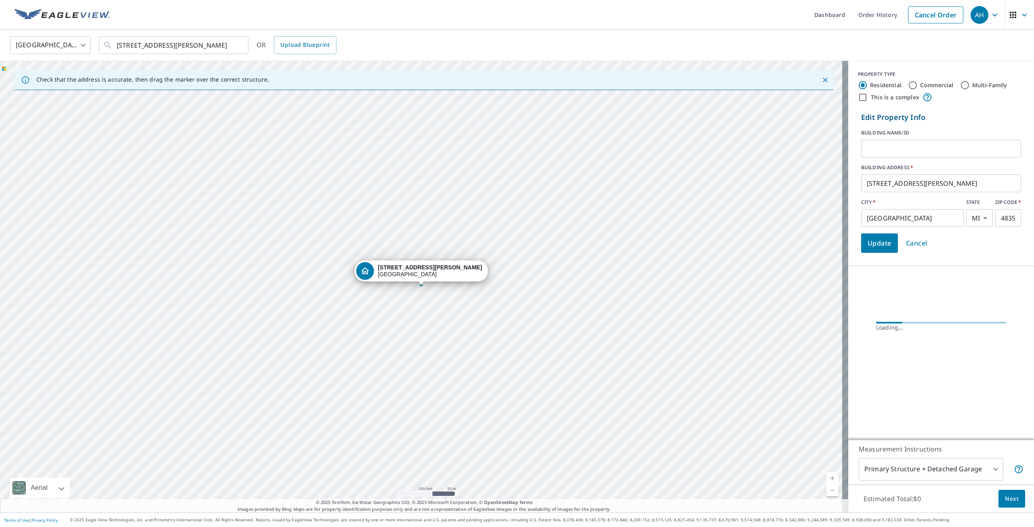
click at [939, 144] on input "text" at bounding box center [941, 148] width 160 height 23
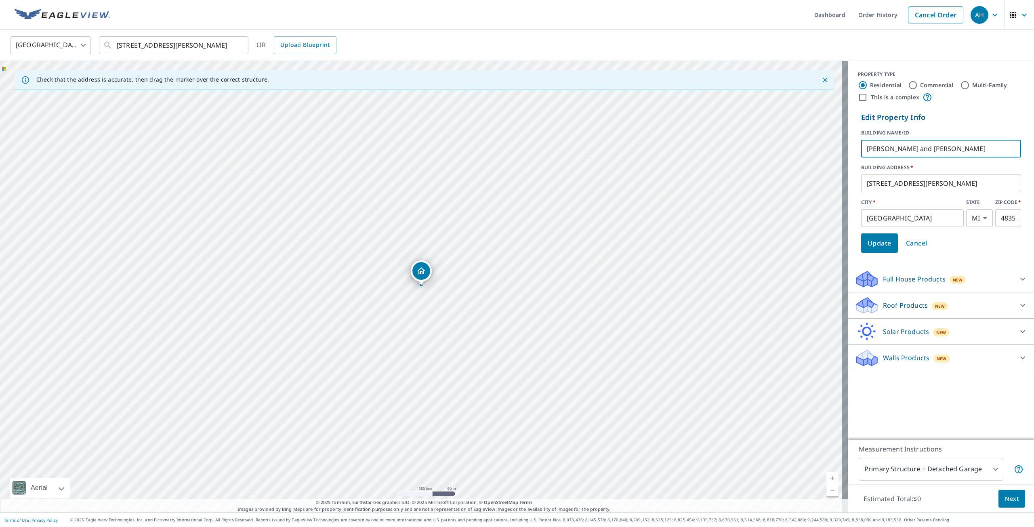
type input "[PERSON_NAME] and [PERSON_NAME]"
click at [867, 244] on span "Update" at bounding box center [879, 242] width 24 height 11
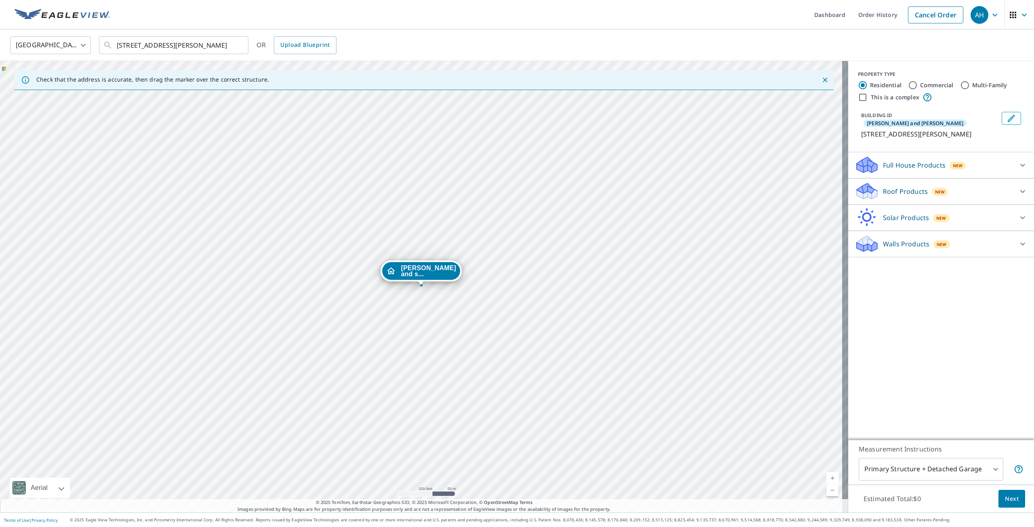
click at [891, 187] on p "Roof Products" at bounding box center [905, 192] width 45 height 10
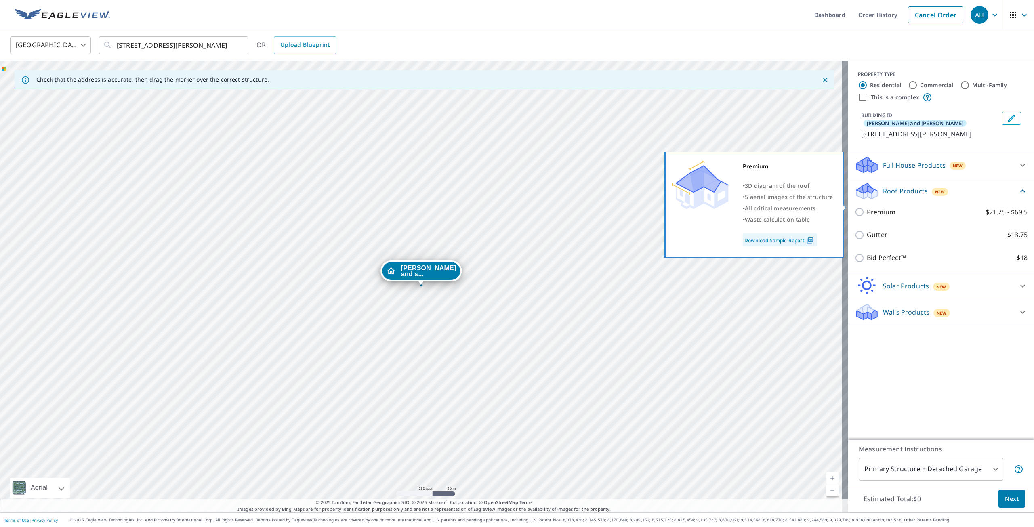
click at [867, 207] on p "Premium" at bounding box center [881, 212] width 29 height 10
click at [865, 207] on input "Premium $21.75 - $69.5" at bounding box center [860, 212] width 12 height 10
checkbox input "true"
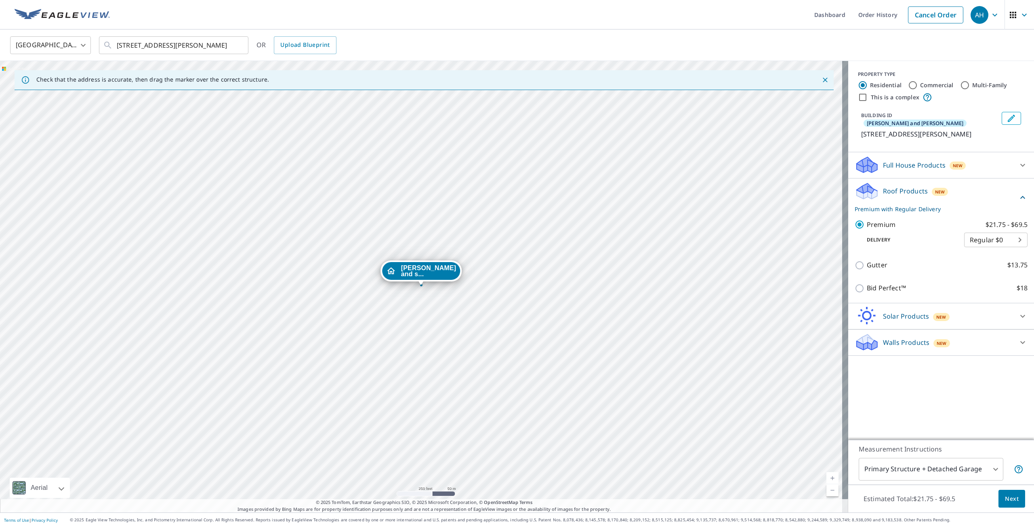
click at [910, 473] on body "AH AH Dashboard Order History Cancel Order AH [GEOGRAPHIC_DATA] [GEOGRAPHIC_DAT…" at bounding box center [517, 263] width 1034 height 527
click at [919, 488] on li "Primary Structure Only" at bounding box center [924, 481] width 145 height 15
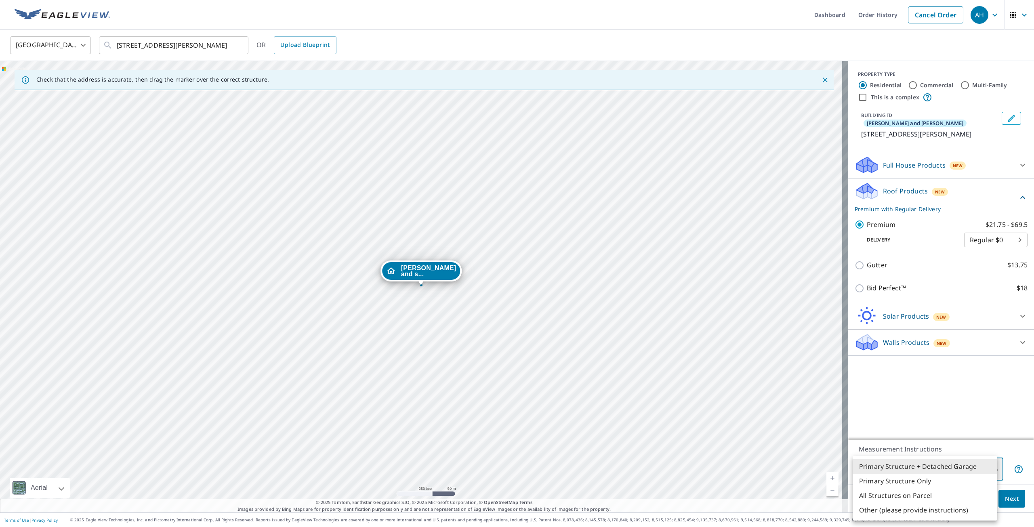
type input "2"
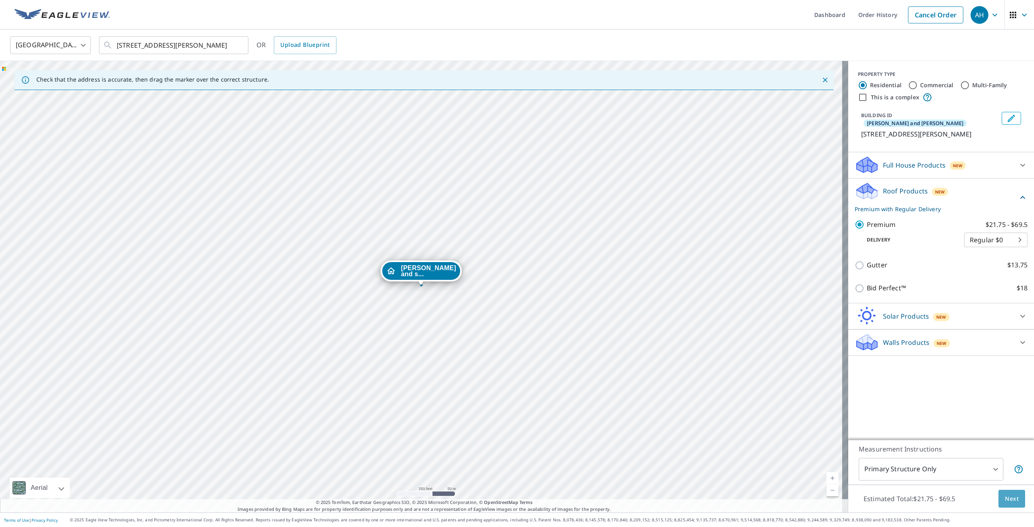
click at [998, 499] on button "Next" at bounding box center [1011, 499] width 27 height 18
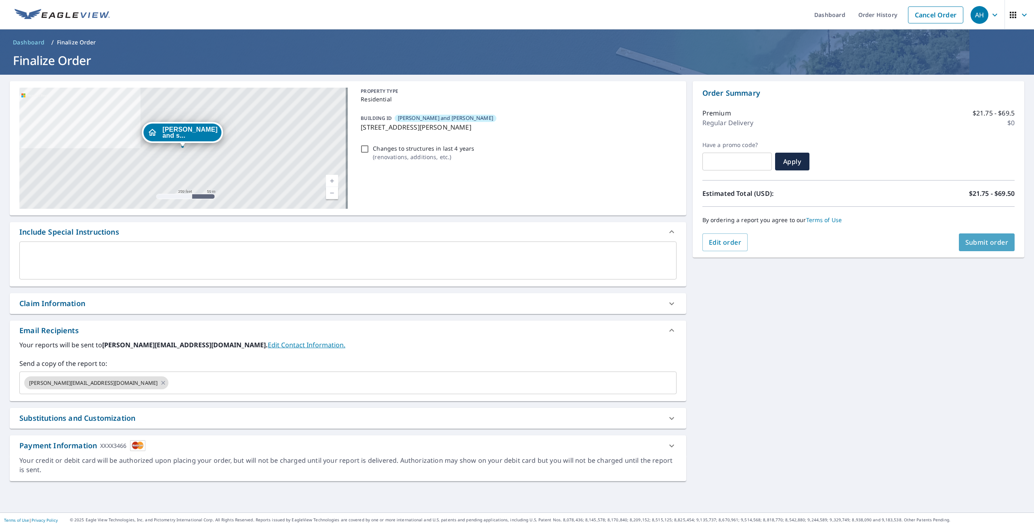
click at [987, 246] on span "Submit order" at bounding box center [986, 242] width 43 height 9
checkbox input "true"
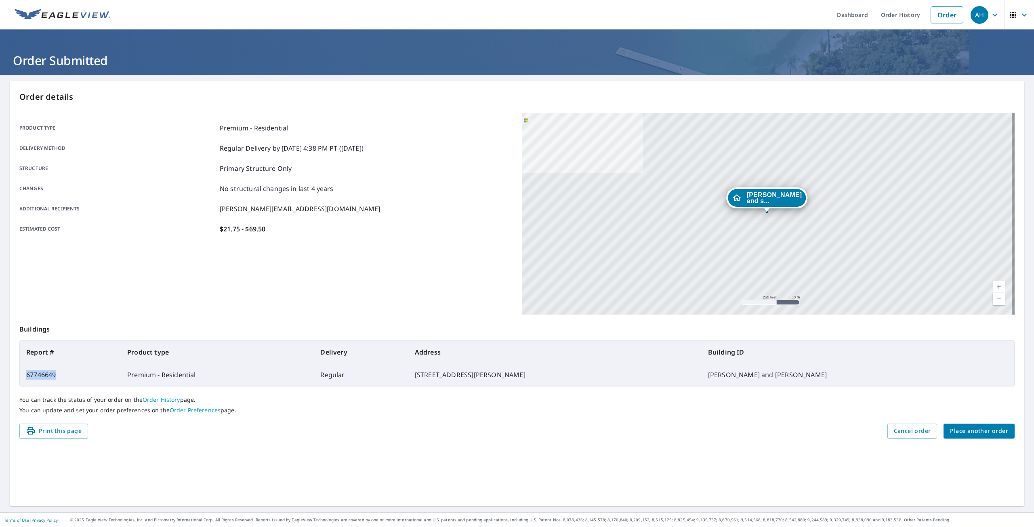
drag, startPoint x: 63, startPoint y: 378, endPoint x: 25, endPoint y: 378, distance: 38.4
click at [25, 378] on td "67746649" at bounding box center [70, 374] width 101 height 23
copy td "67746649"
